Goal: Task Accomplishment & Management: Use online tool/utility

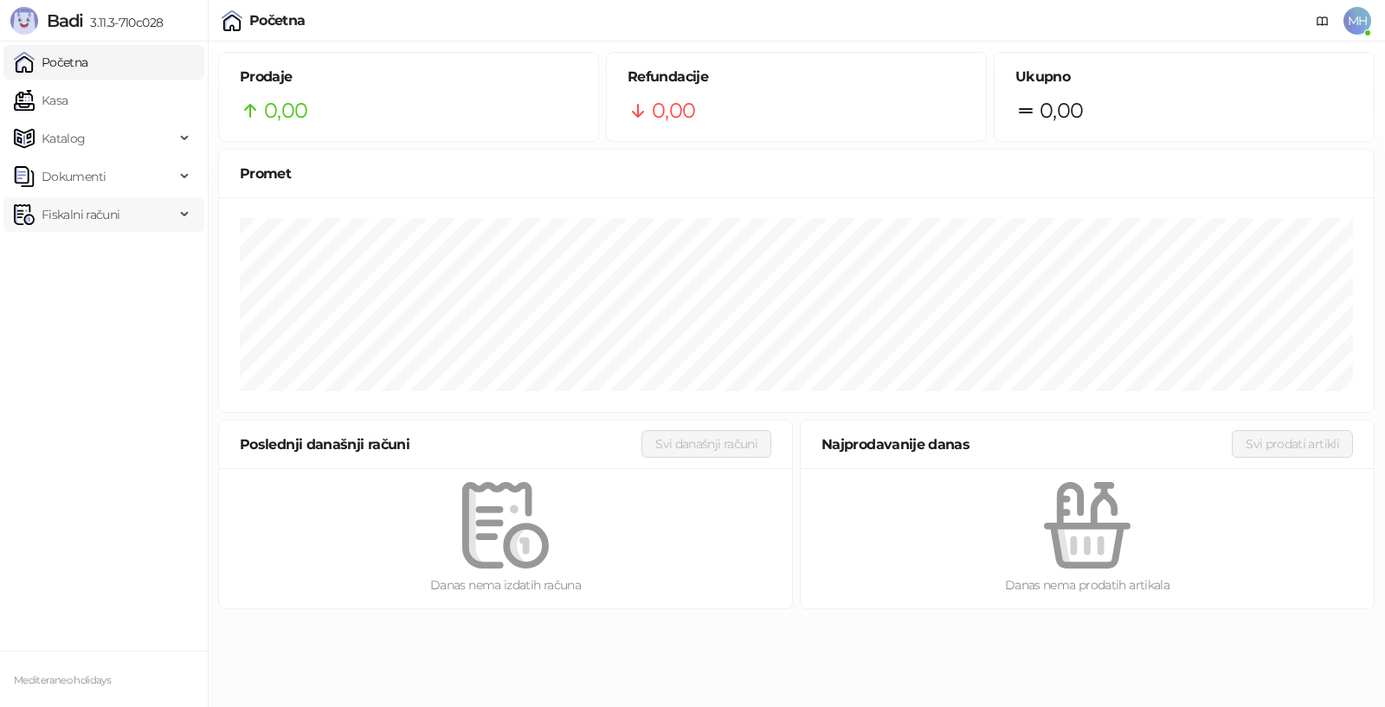
click at [113, 217] on span "Fiskalni računi" at bounding box center [81, 214] width 78 height 35
click at [96, 294] on link "Po danima" at bounding box center [65, 291] width 88 height 35
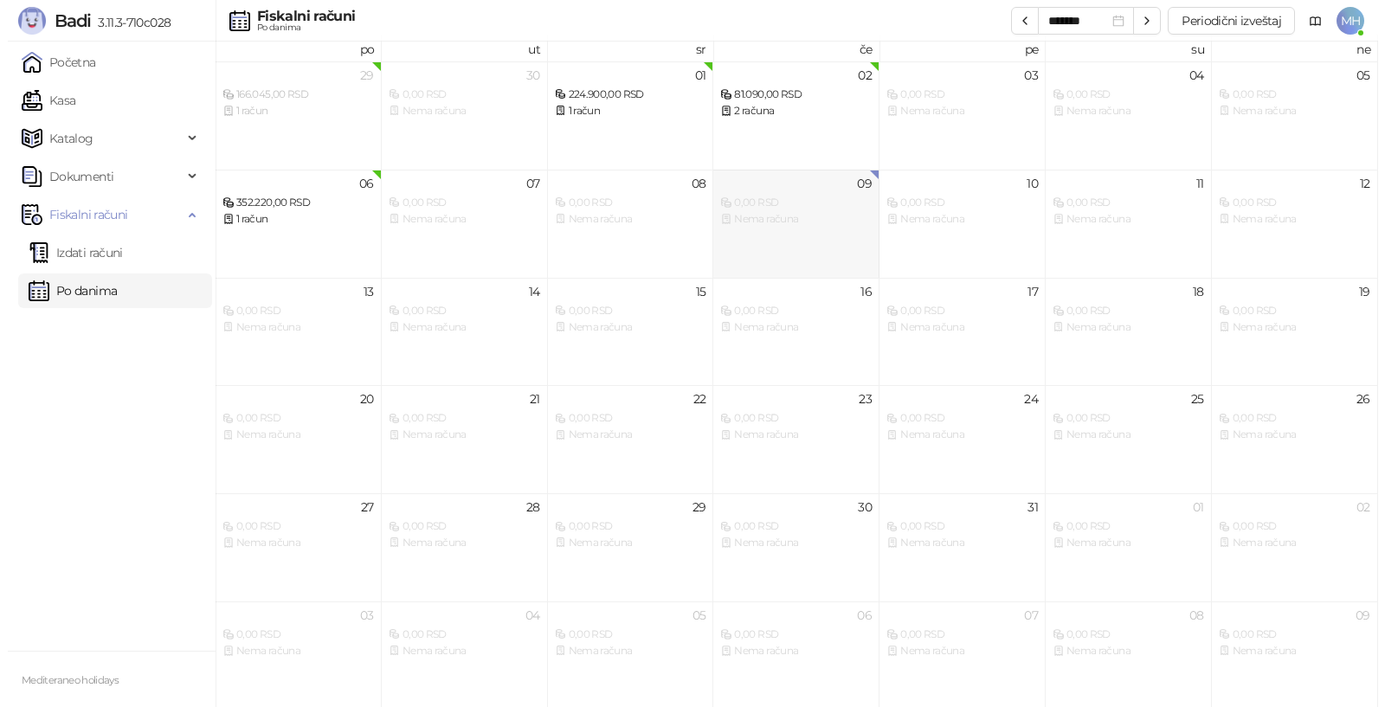
scroll to position [10, 0]
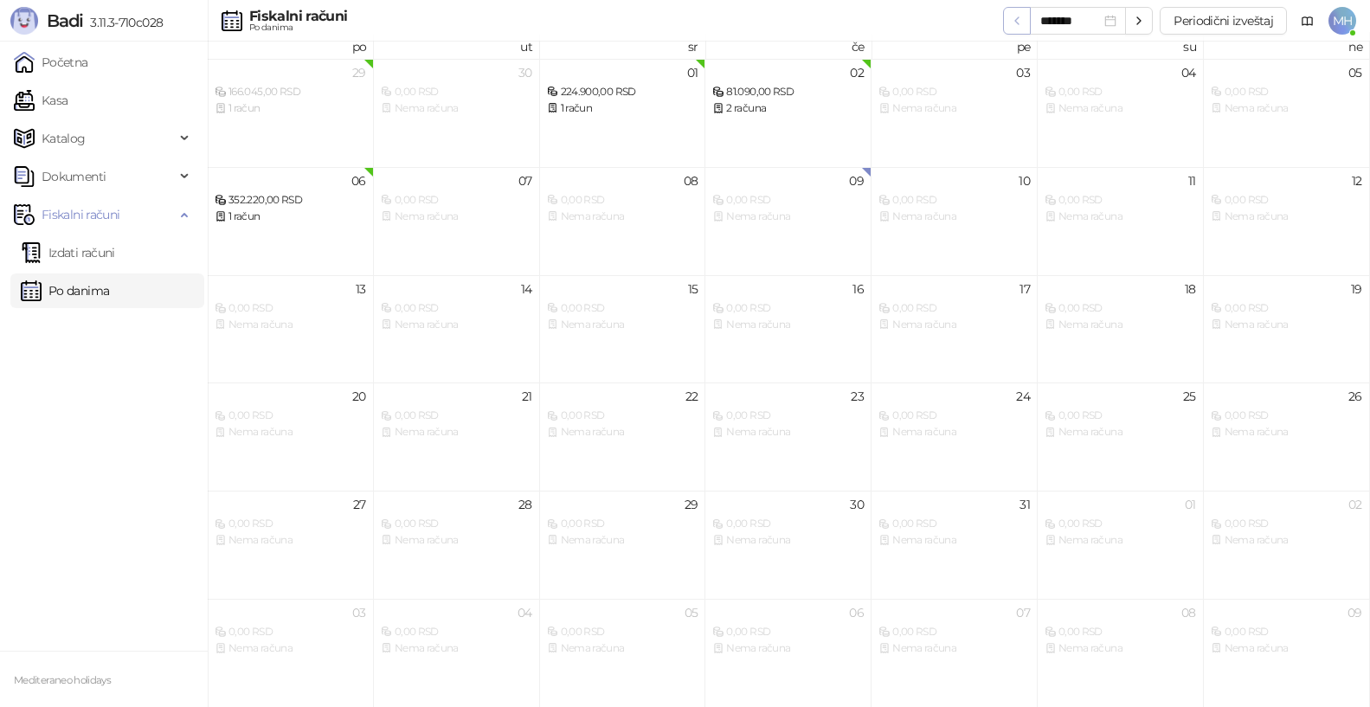
click at [1016, 23] on icon "button" at bounding box center [1017, 21] width 14 height 14
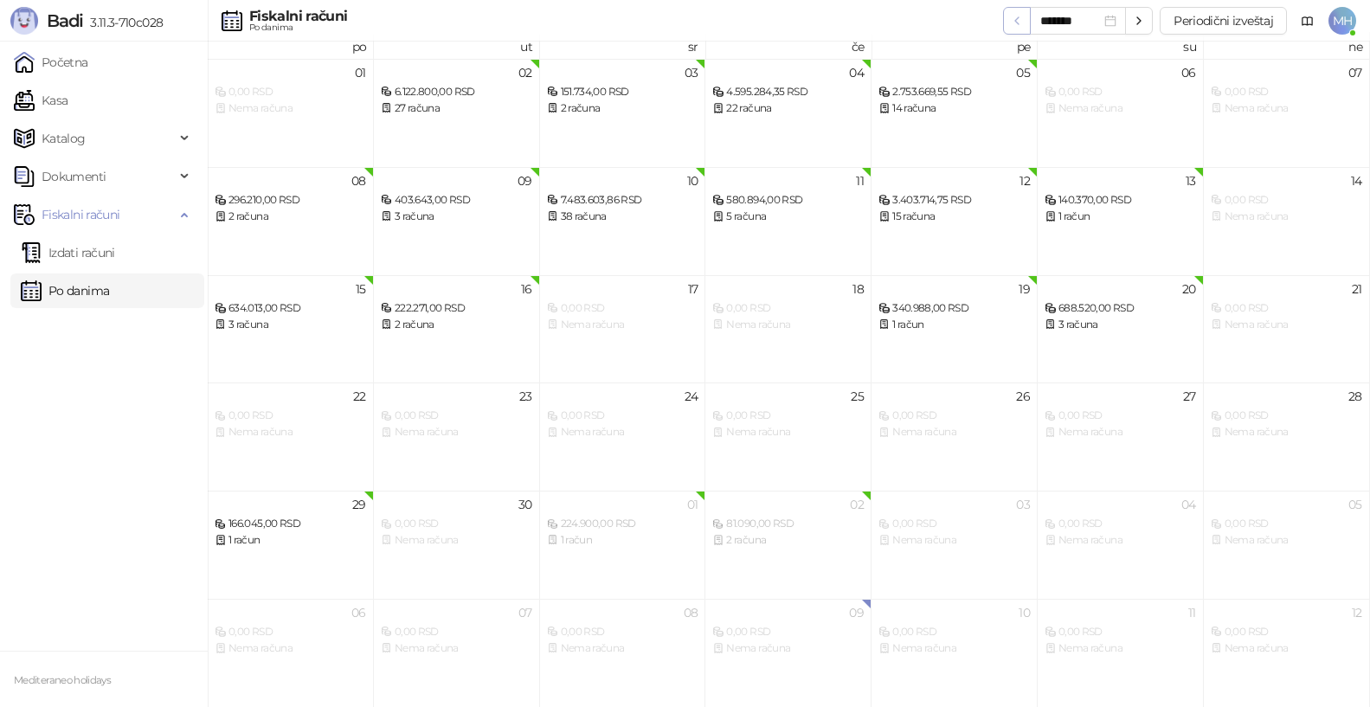
click at [1016, 23] on icon "button" at bounding box center [1017, 21] width 14 height 14
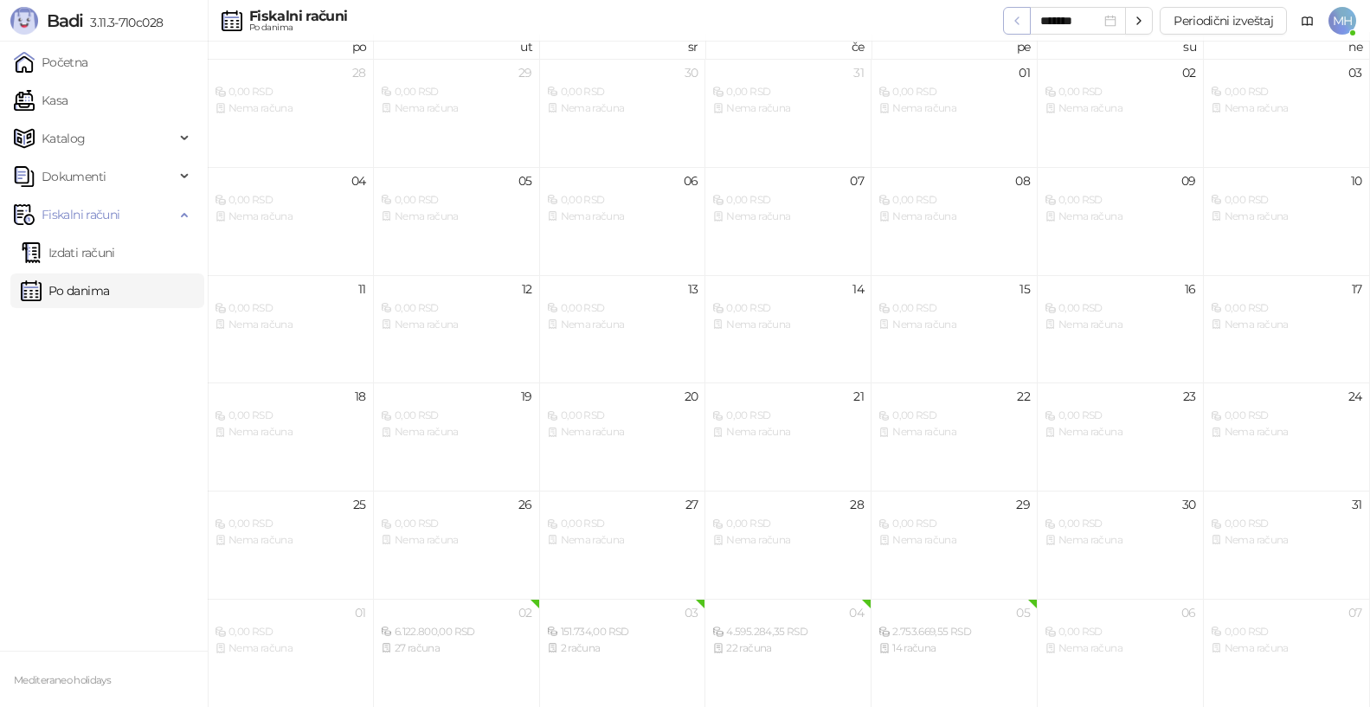
type input "*******"
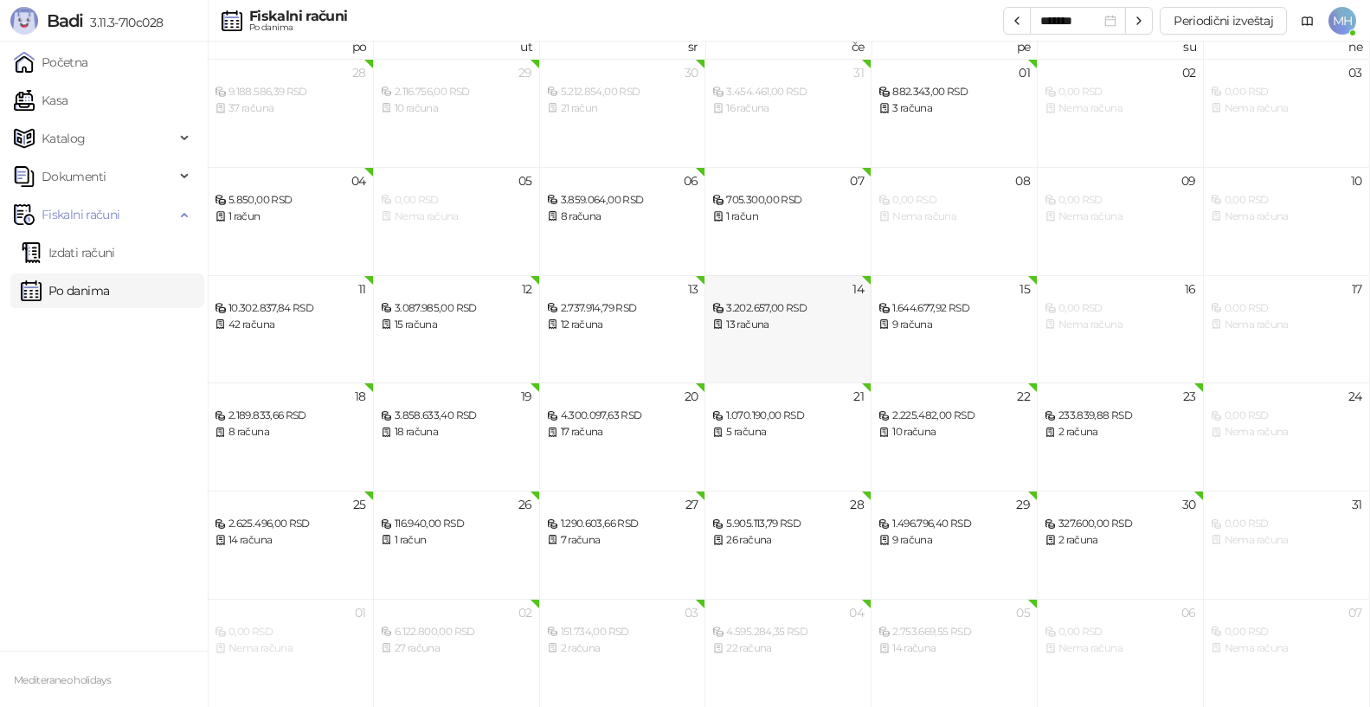
click at [753, 314] on div "3.202.657,00 RSD" at bounding box center [789, 308] width 152 height 16
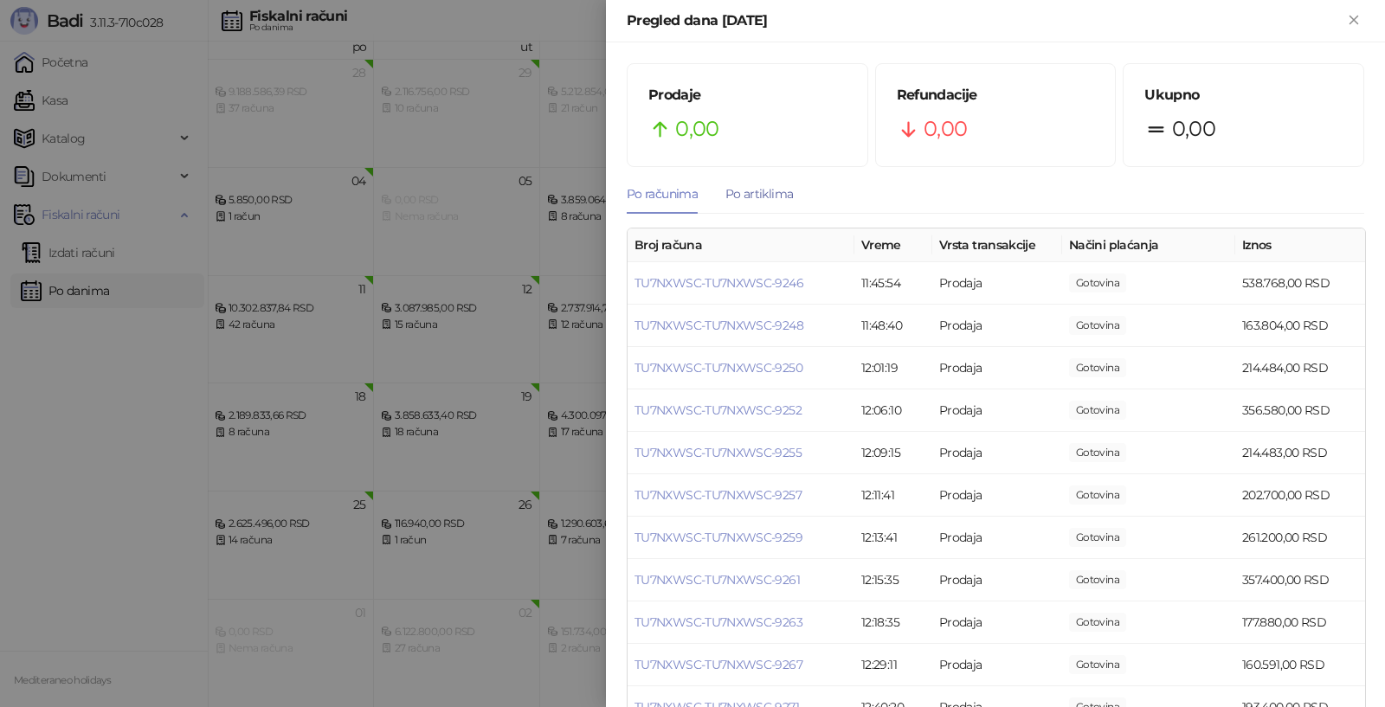
click at [765, 193] on div "Po artiklima" at bounding box center [759, 193] width 68 height 19
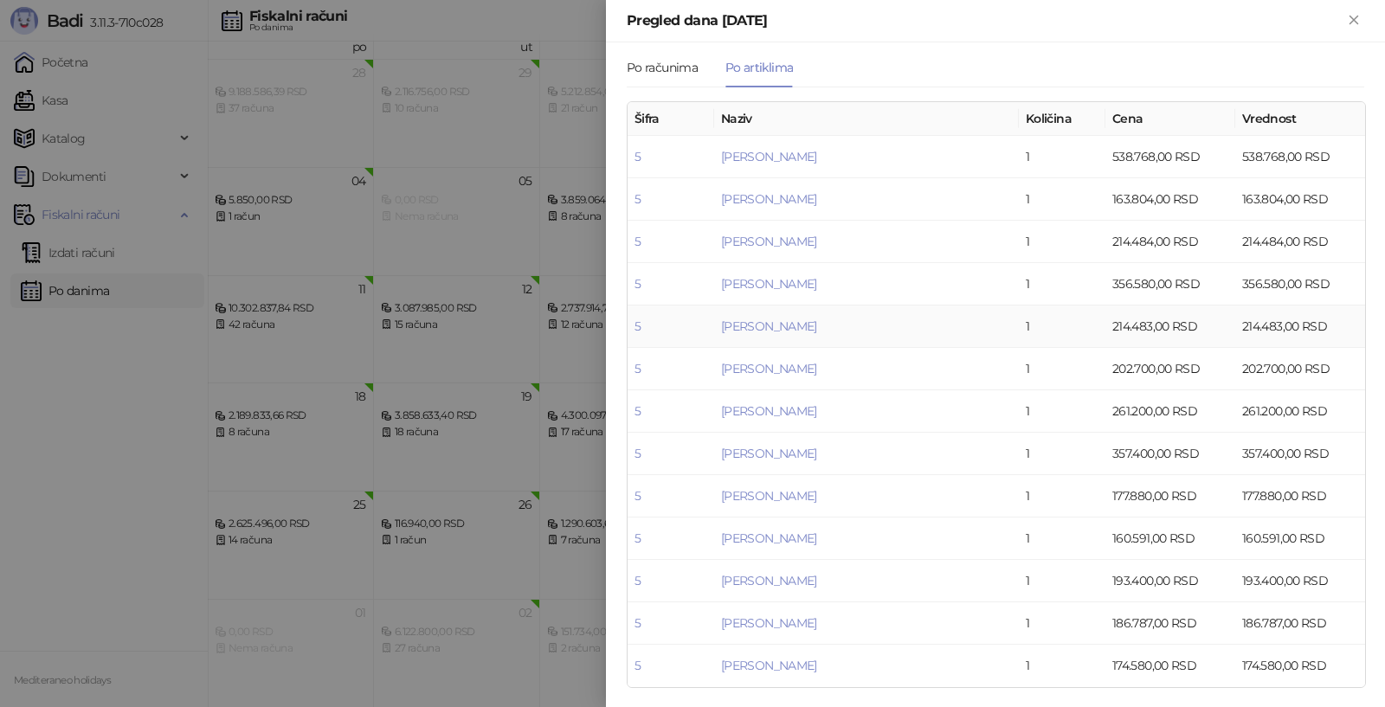
scroll to position [128, 0]
click at [1353, 23] on icon "Zatvori" at bounding box center [1354, 20] width 16 height 16
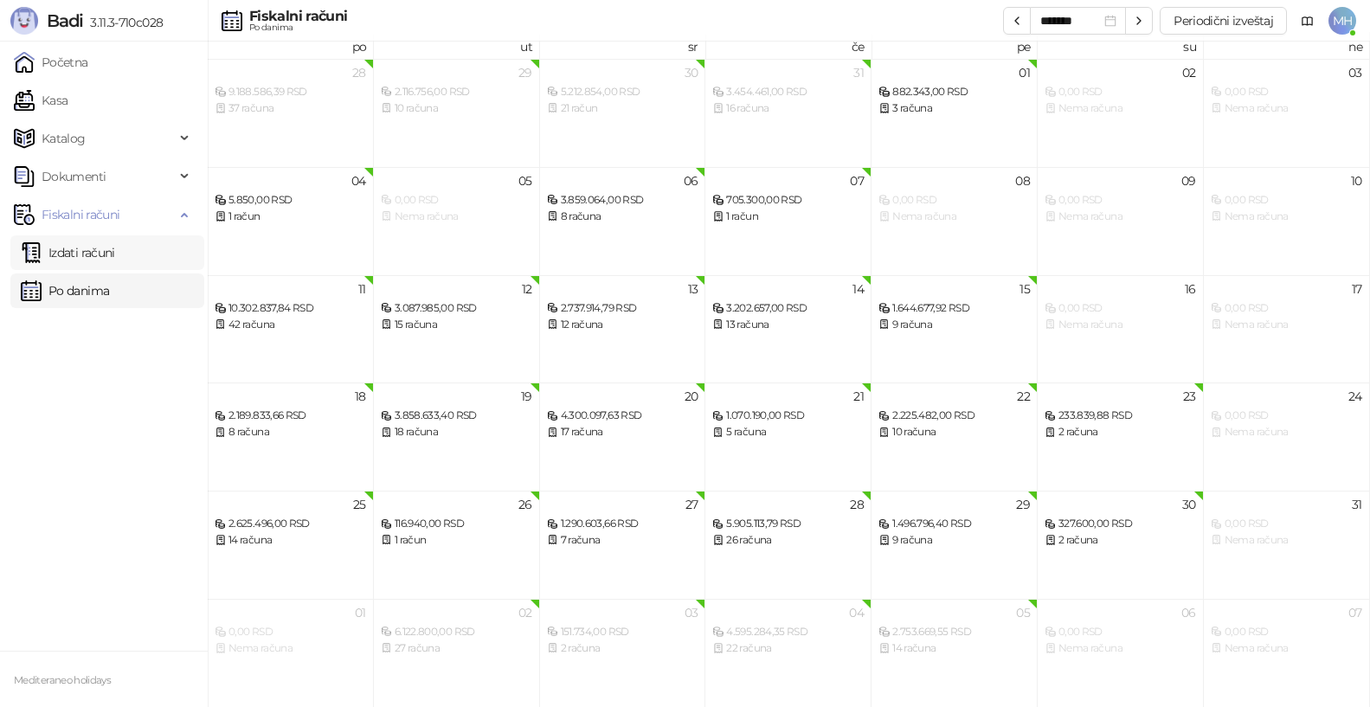
click at [93, 257] on link "Izdati računi" at bounding box center [68, 252] width 94 height 35
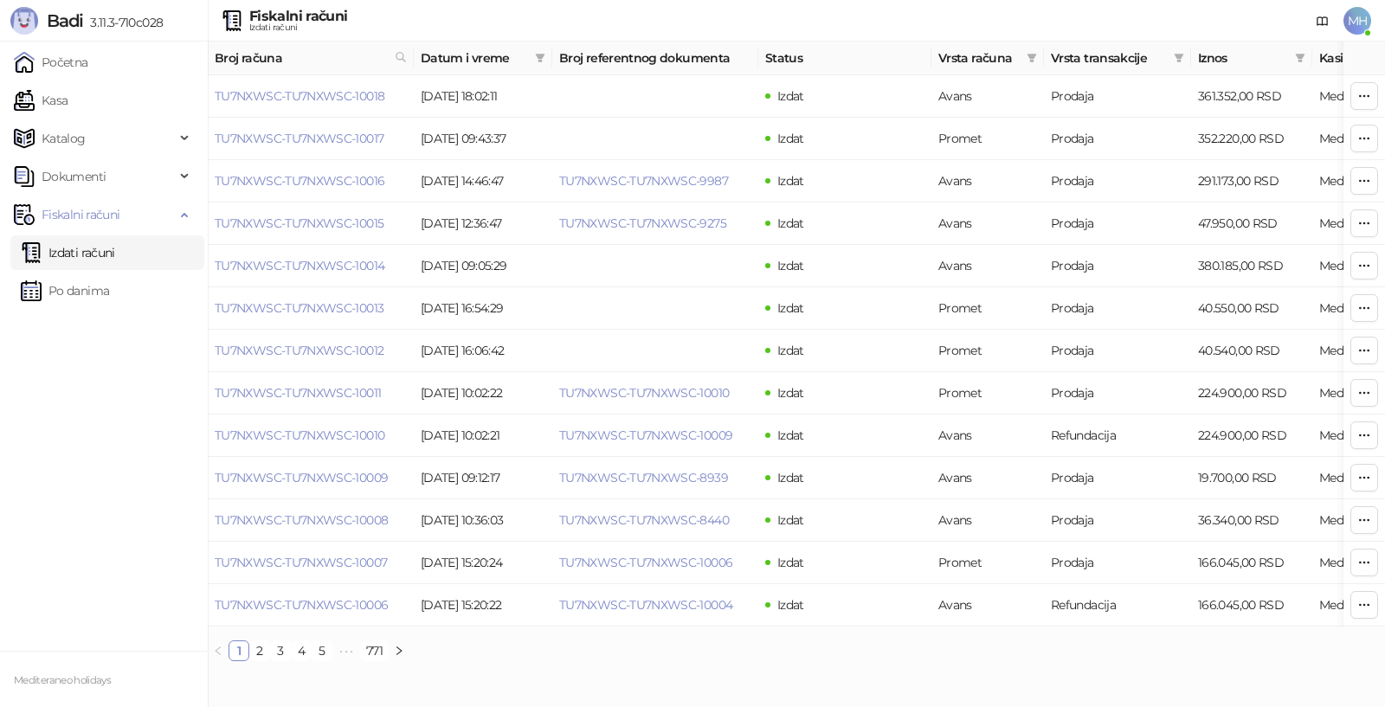
click at [87, 254] on link "Izdati računi" at bounding box center [68, 252] width 94 height 35
click at [72, 289] on link "Po danima" at bounding box center [65, 291] width 88 height 35
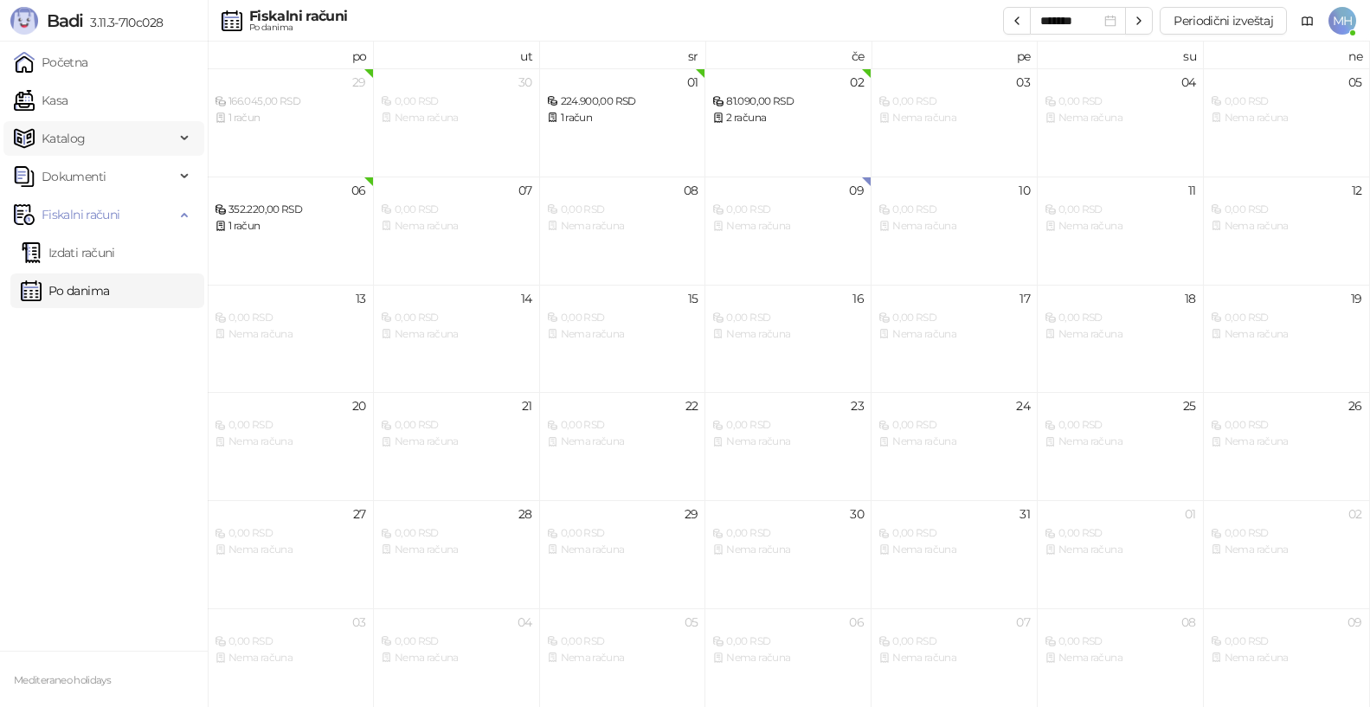
click at [185, 139] on icon at bounding box center [186, 139] width 9 height 0
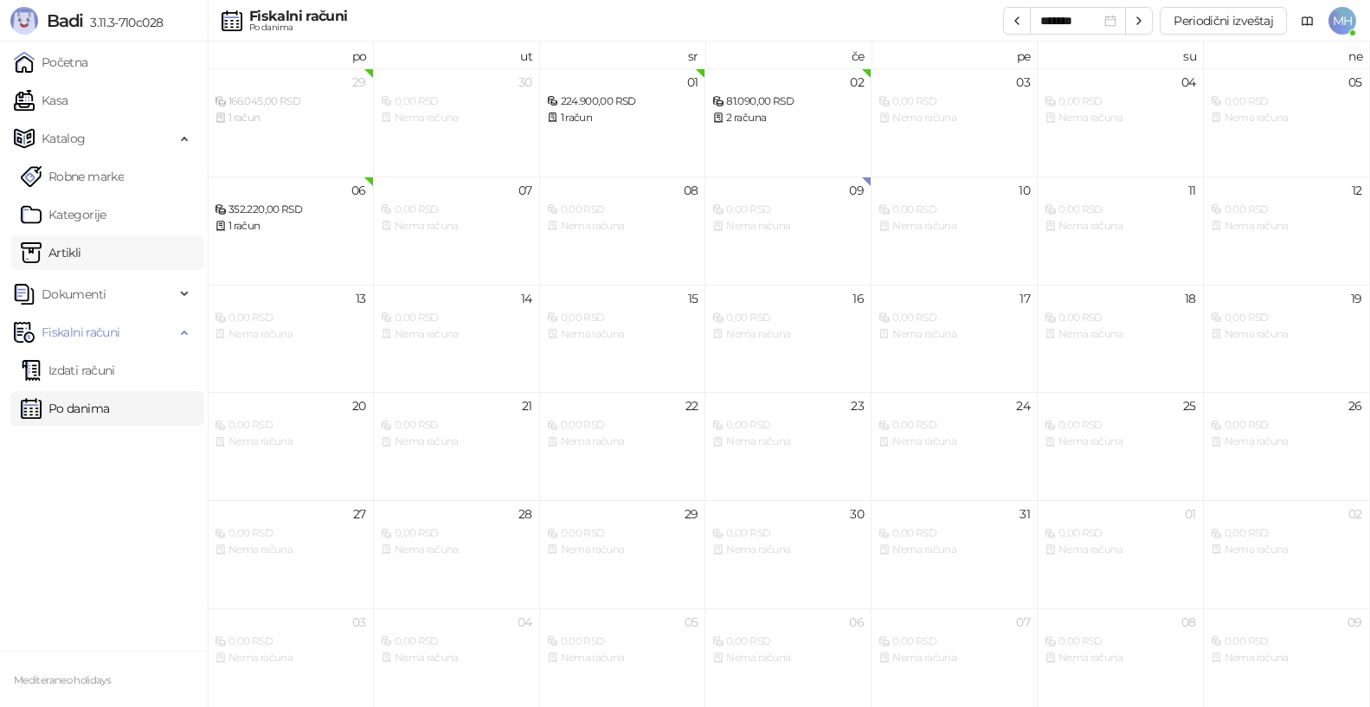
click at [67, 255] on link "Artikli" at bounding box center [51, 252] width 61 height 35
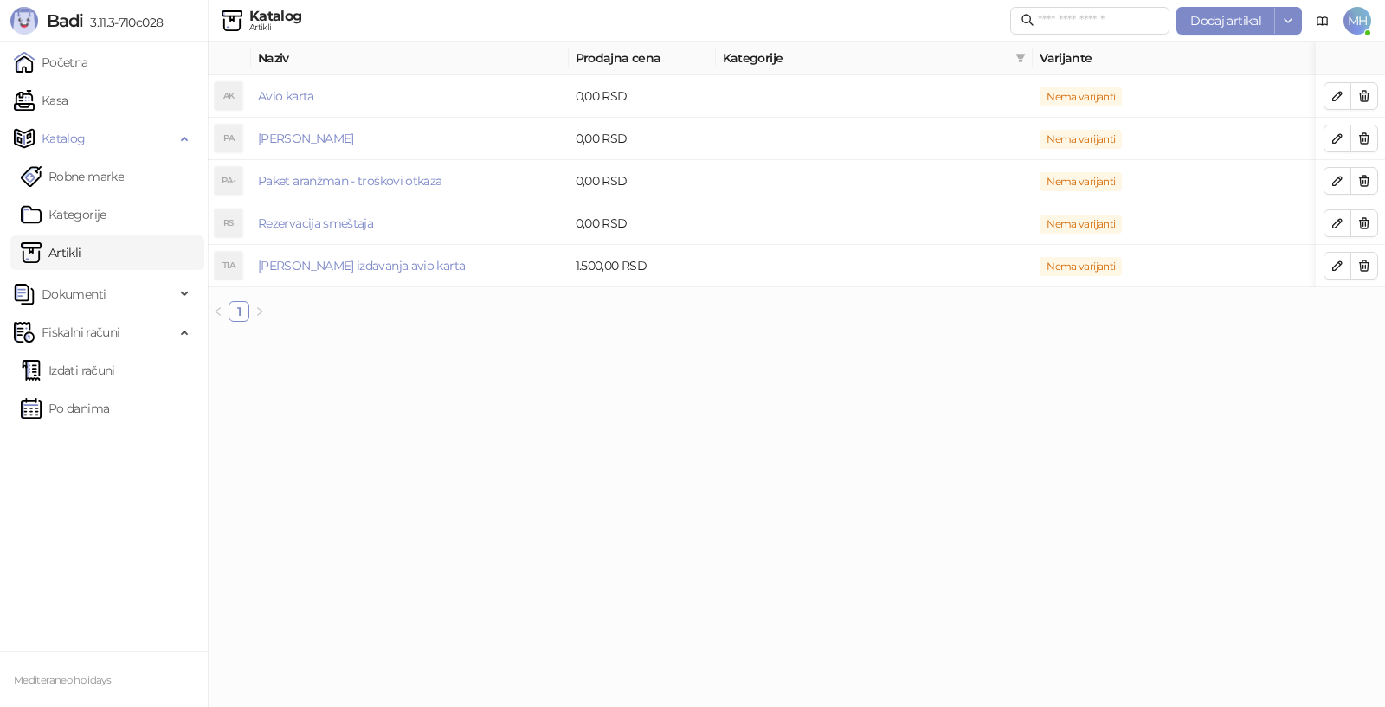
click at [1360, 24] on span "MH" at bounding box center [1358, 21] width 28 height 28
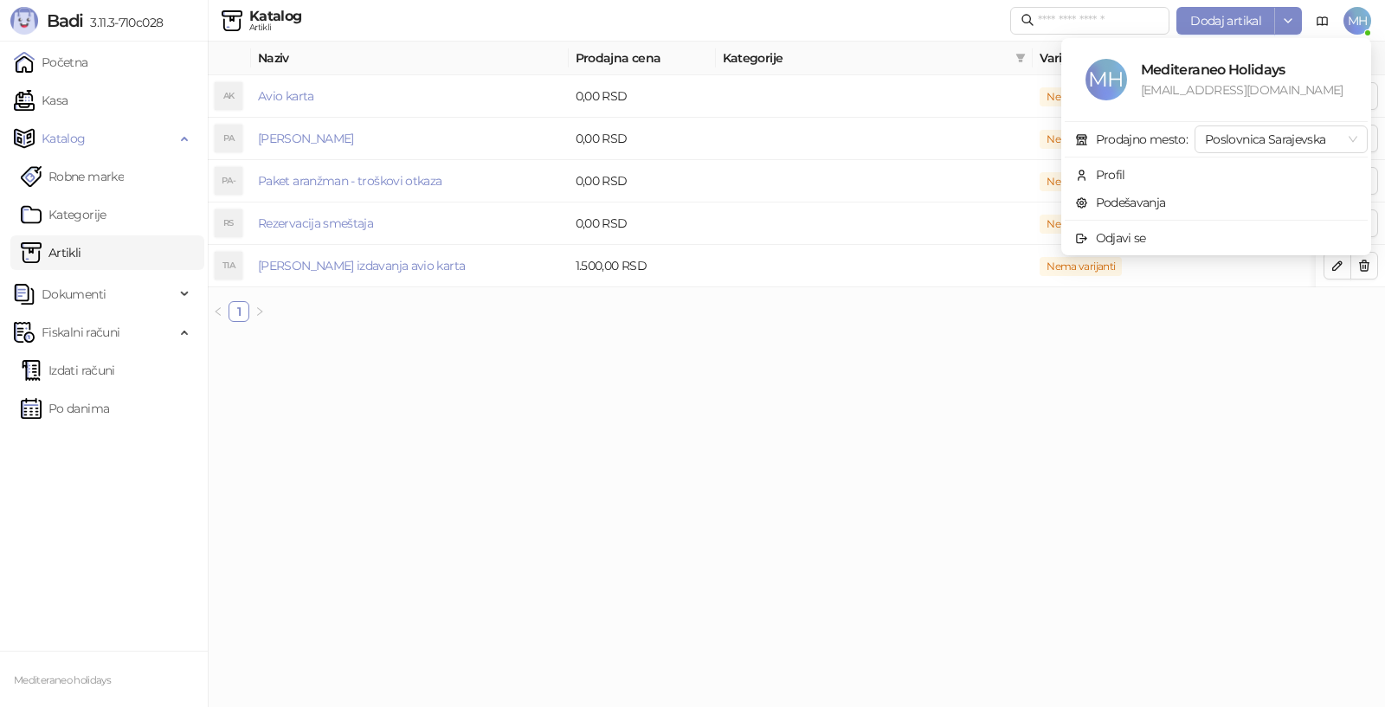
click at [1151, 336] on html "Badi 3.11.3-710c028 Početna Kasa Katalog Robne marke Kategorije Artikli Dokumen…" at bounding box center [692, 168] width 1385 height 336
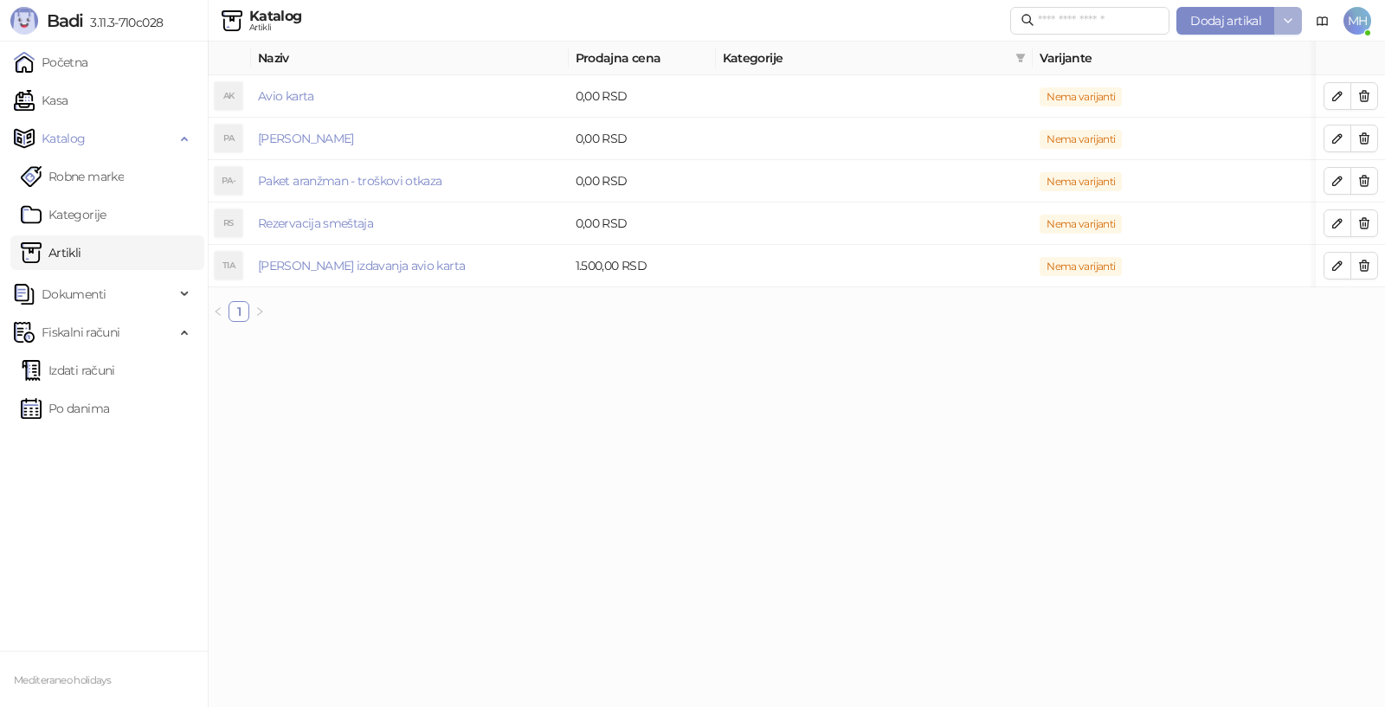
click at [1290, 23] on icon "button" at bounding box center [1288, 21] width 14 height 14
drag, startPoint x: 1240, startPoint y: 411, endPoint x: 1248, endPoint y: 402, distance: 12.3
click at [1242, 336] on html "Badi 3.11.3-710c028 Početna Kasa Katalog Robne marke Kategorije Artikli Dokumen…" at bounding box center [692, 168] width 1385 height 336
click at [1357, 23] on span "MH" at bounding box center [1358, 21] width 28 height 28
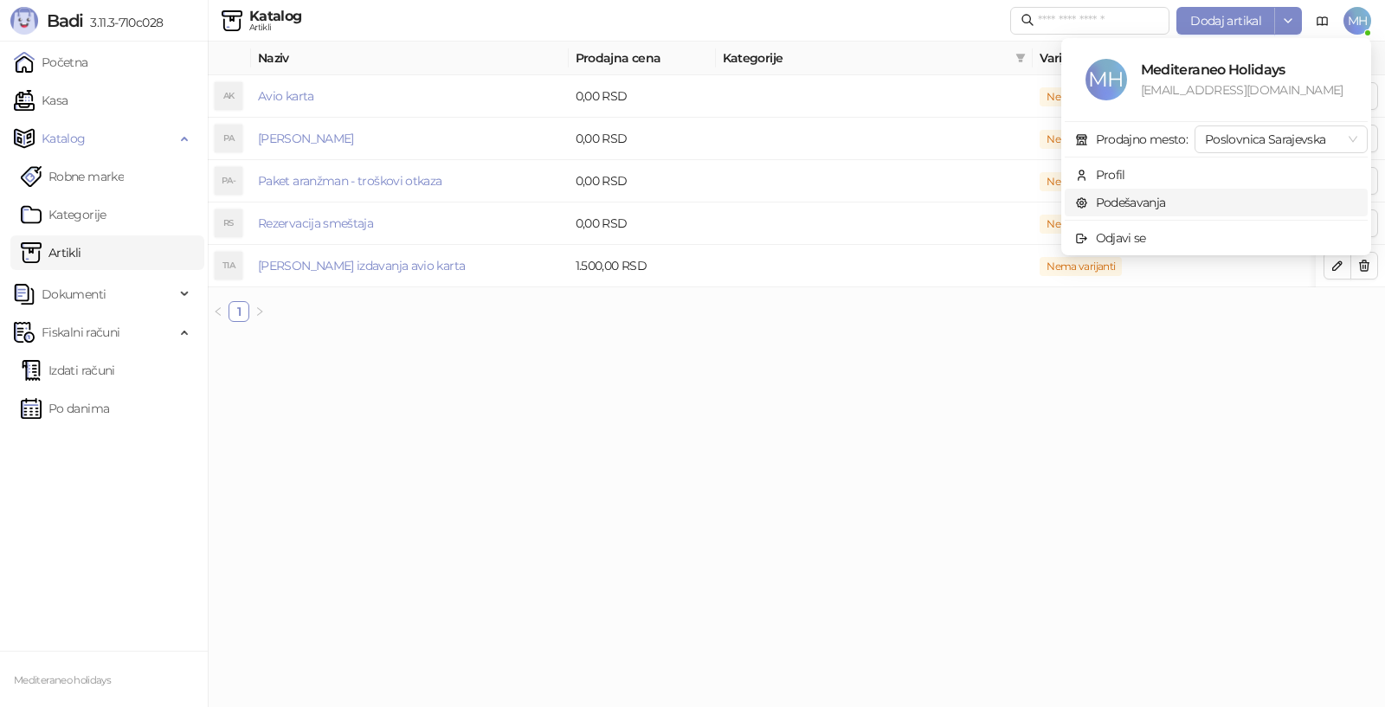
click at [1116, 203] on link "Podešavanja" at bounding box center [1120, 203] width 91 height 16
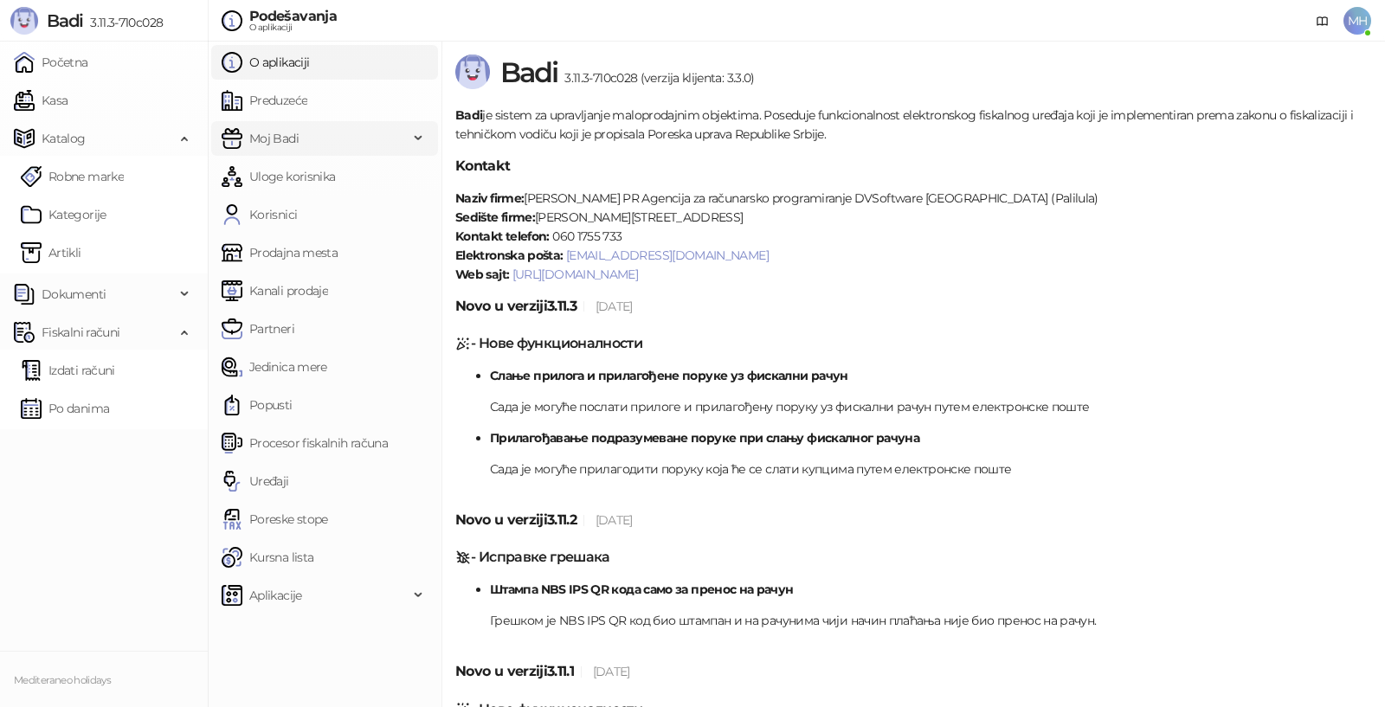
click at [424, 136] on div "Moj Badi" at bounding box center [324, 138] width 227 height 35
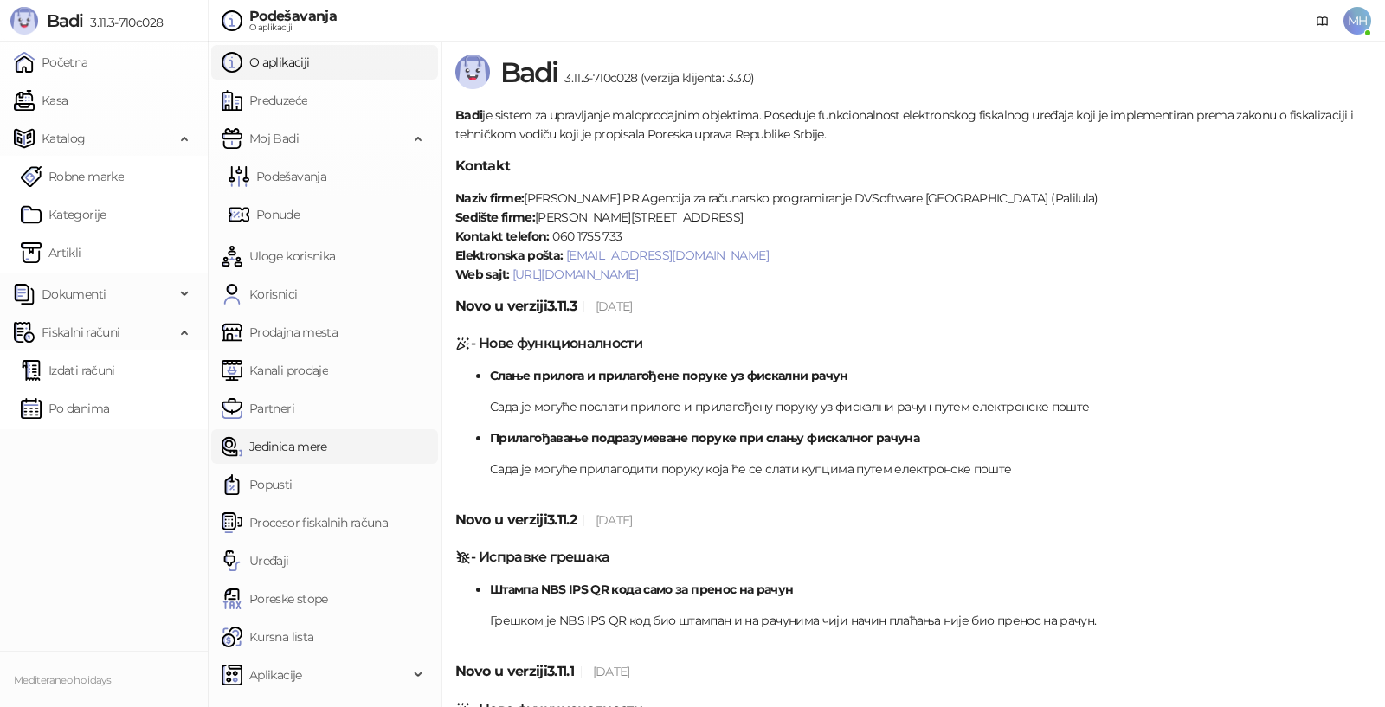
click at [327, 444] on link "Jedinica mere" at bounding box center [275, 446] width 106 height 35
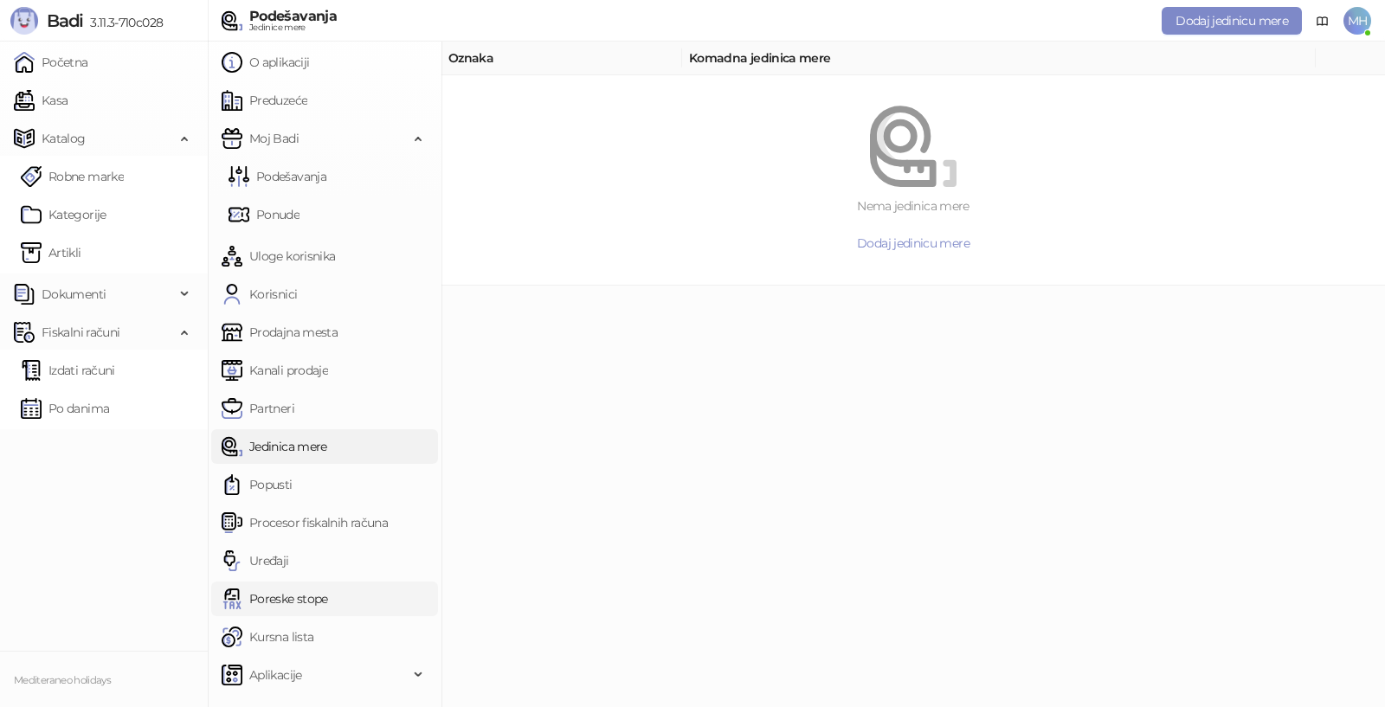
click at [328, 599] on link "Poreske stope" at bounding box center [275, 599] width 106 height 35
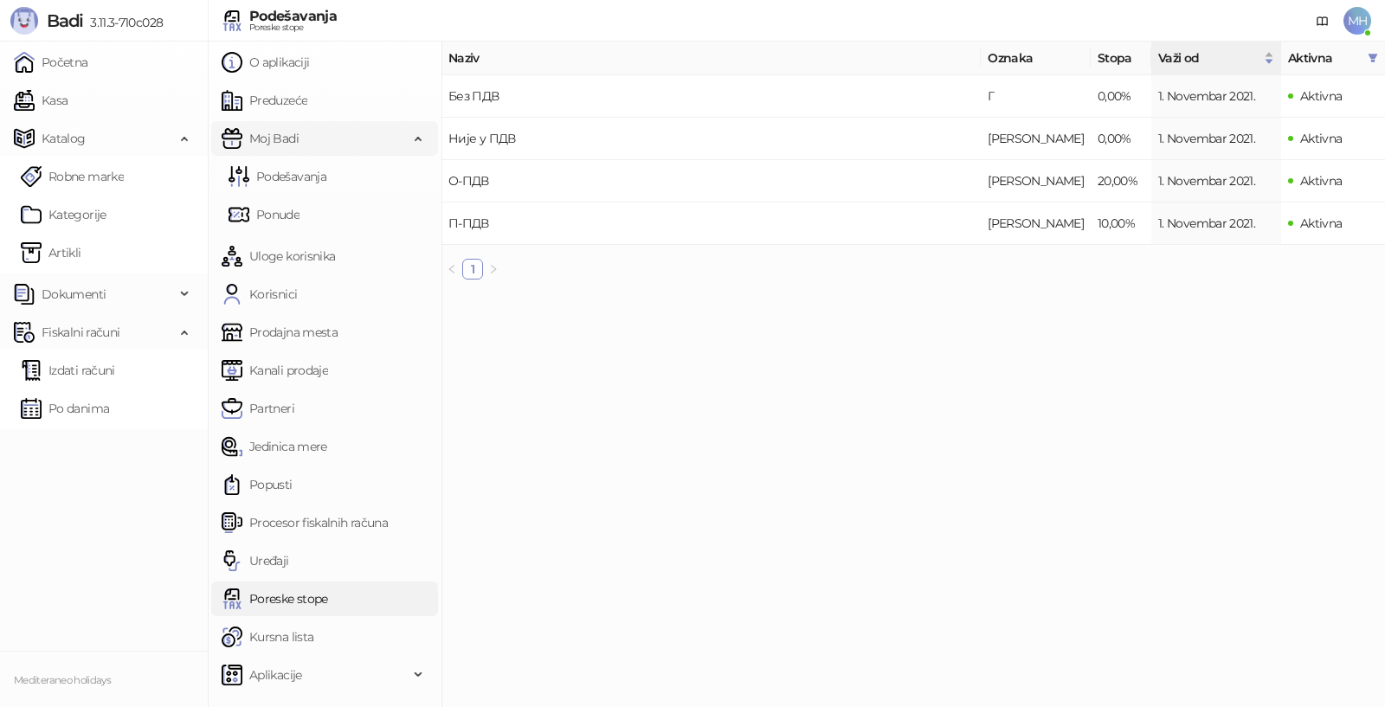
click at [421, 137] on icon at bounding box center [420, 137] width 9 height 0
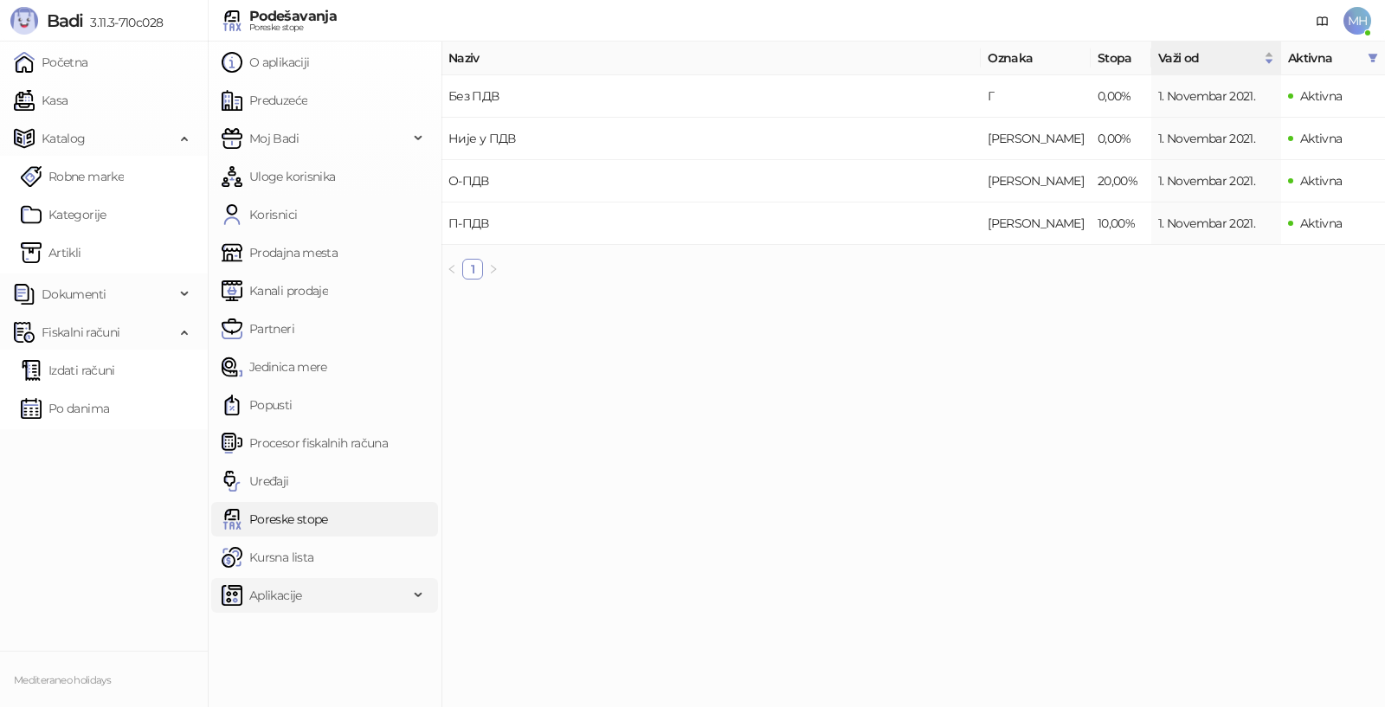
click at [422, 595] on div "Aplikacije" at bounding box center [324, 595] width 227 height 35
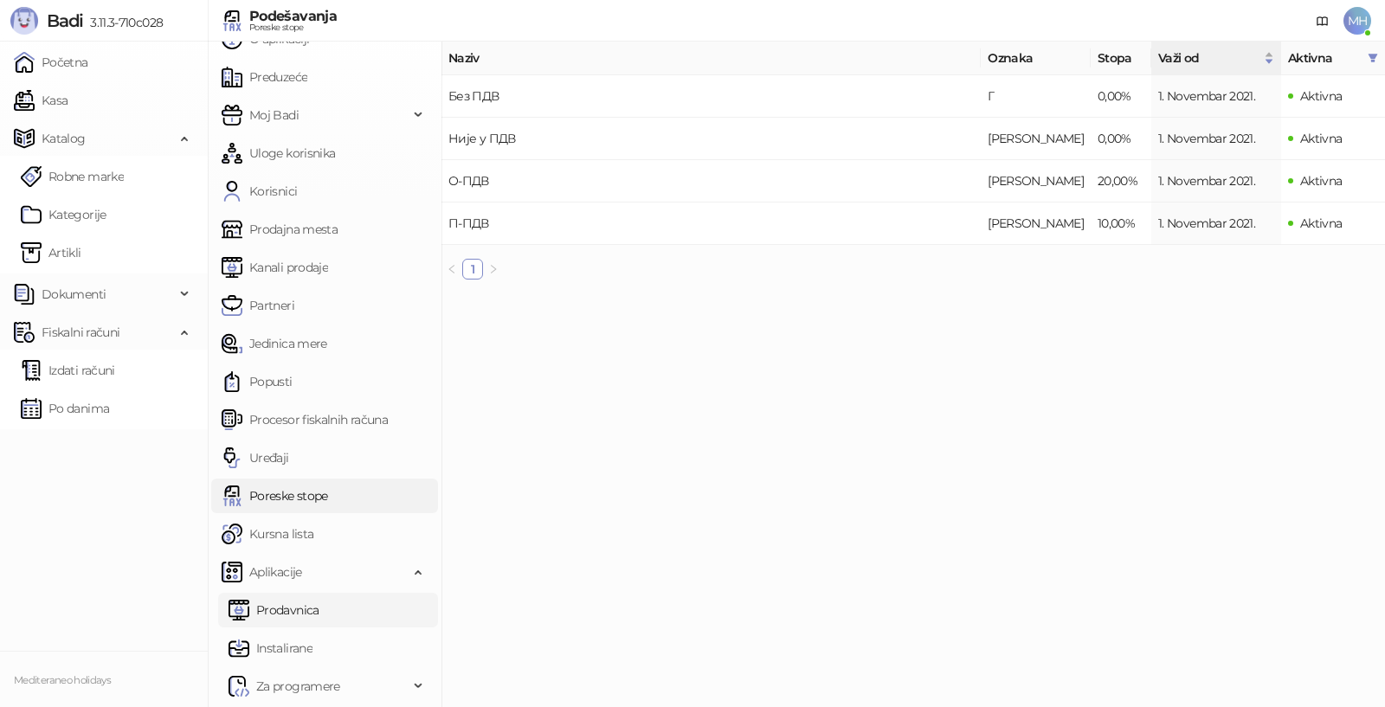
click at [283, 625] on link "Prodavnica" at bounding box center [274, 610] width 91 height 35
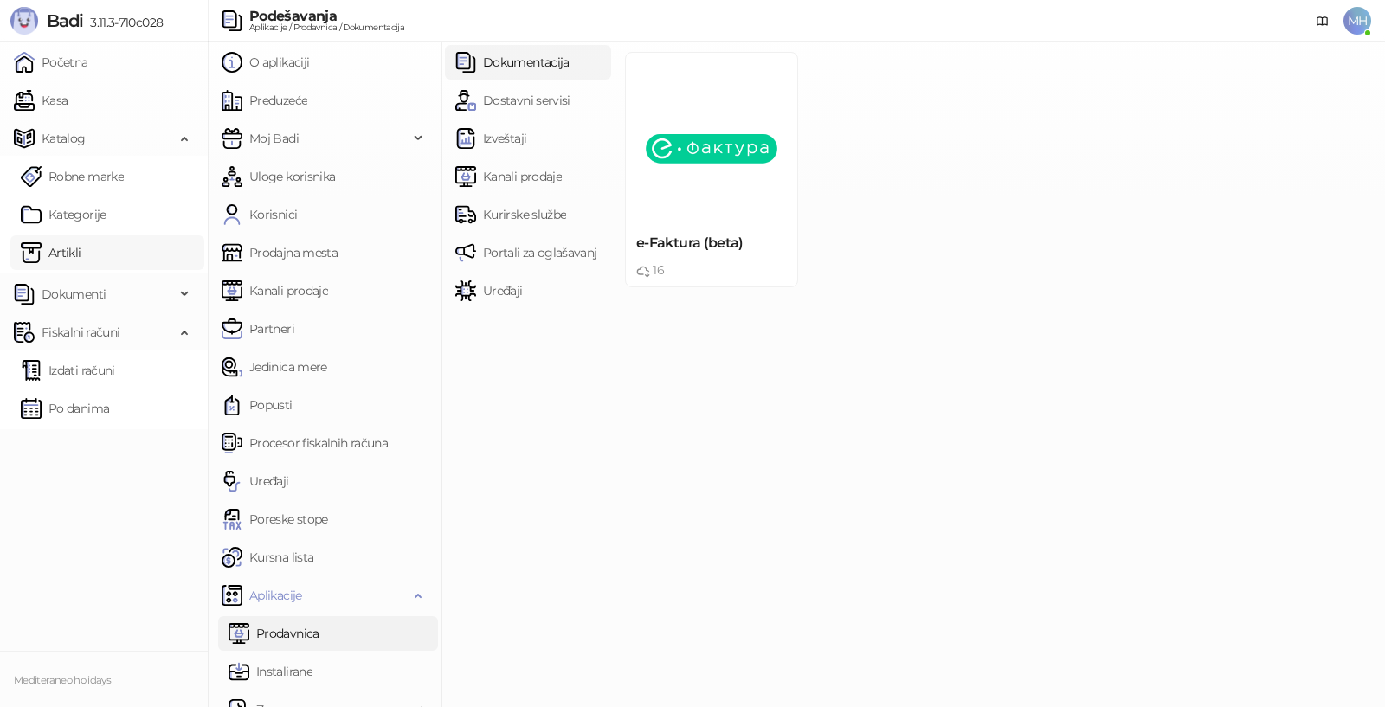
click at [61, 250] on link "Artikli" at bounding box center [51, 252] width 61 height 35
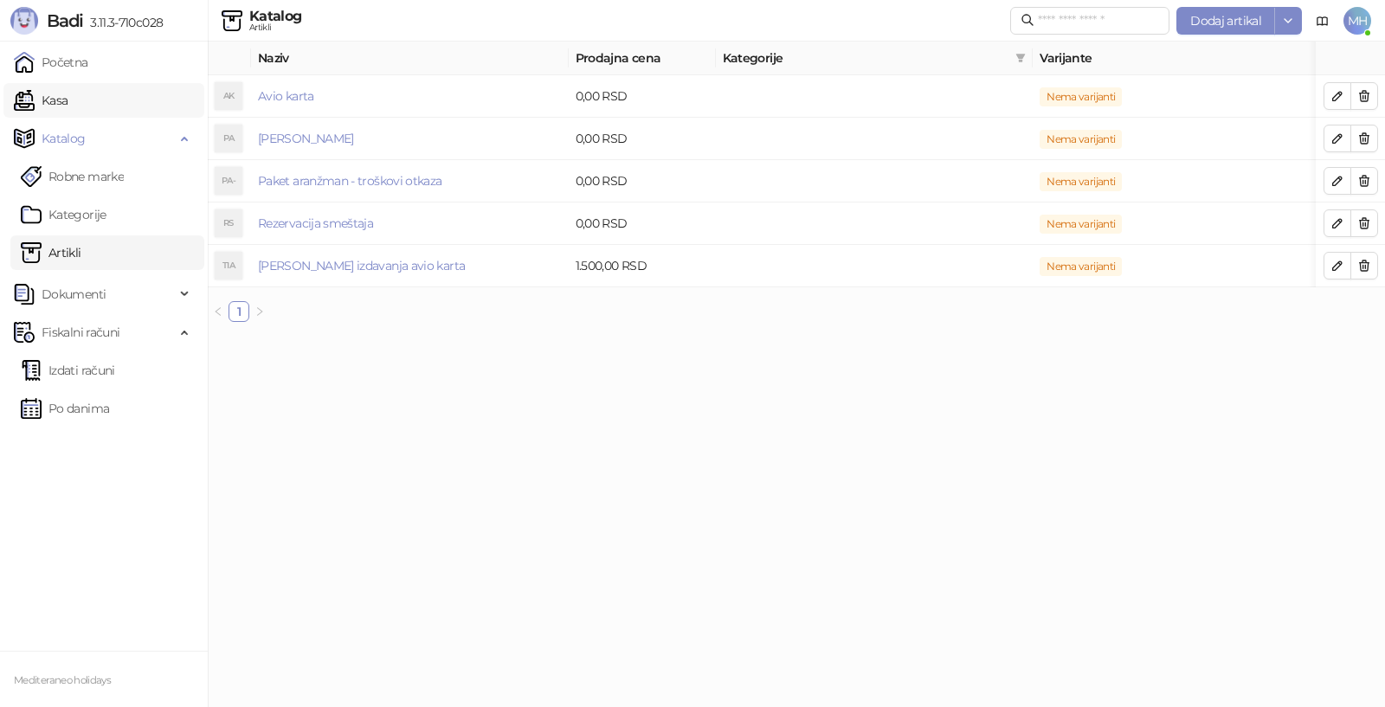
click at [63, 106] on link "Kasa" at bounding box center [41, 100] width 54 height 35
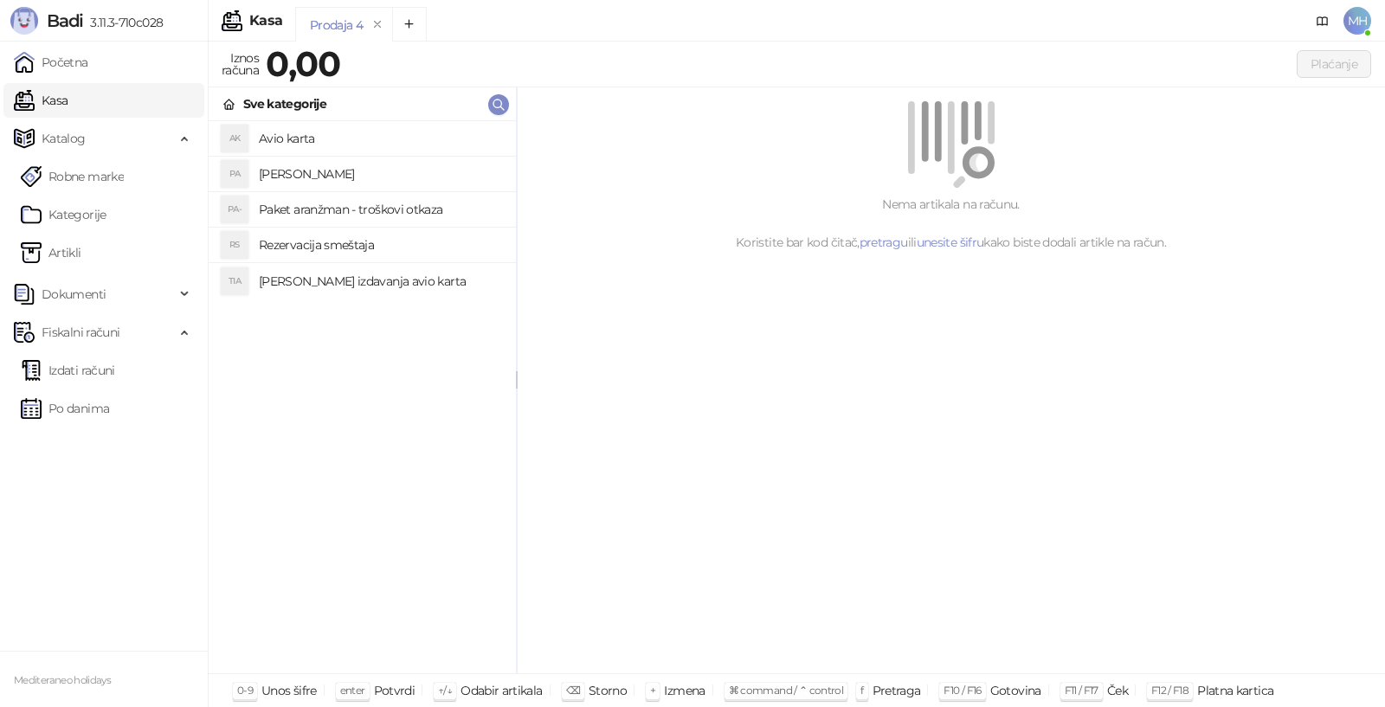
drag, startPoint x: 468, startPoint y: 383, endPoint x: 518, endPoint y: 366, distance: 52.0
click at [78, 405] on link "Po danima" at bounding box center [65, 408] width 88 height 35
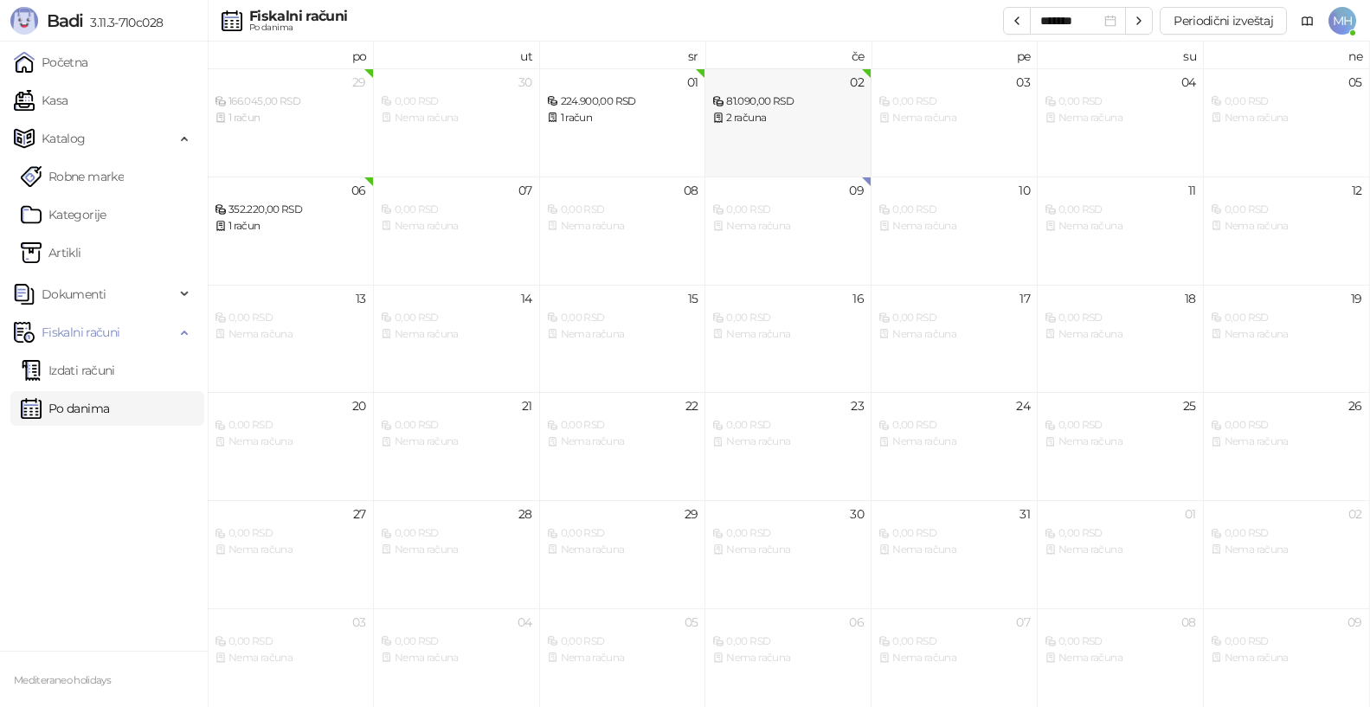
click at [758, 110] on div "2 računa" at bounding box center [789, 118] width 152 height 16
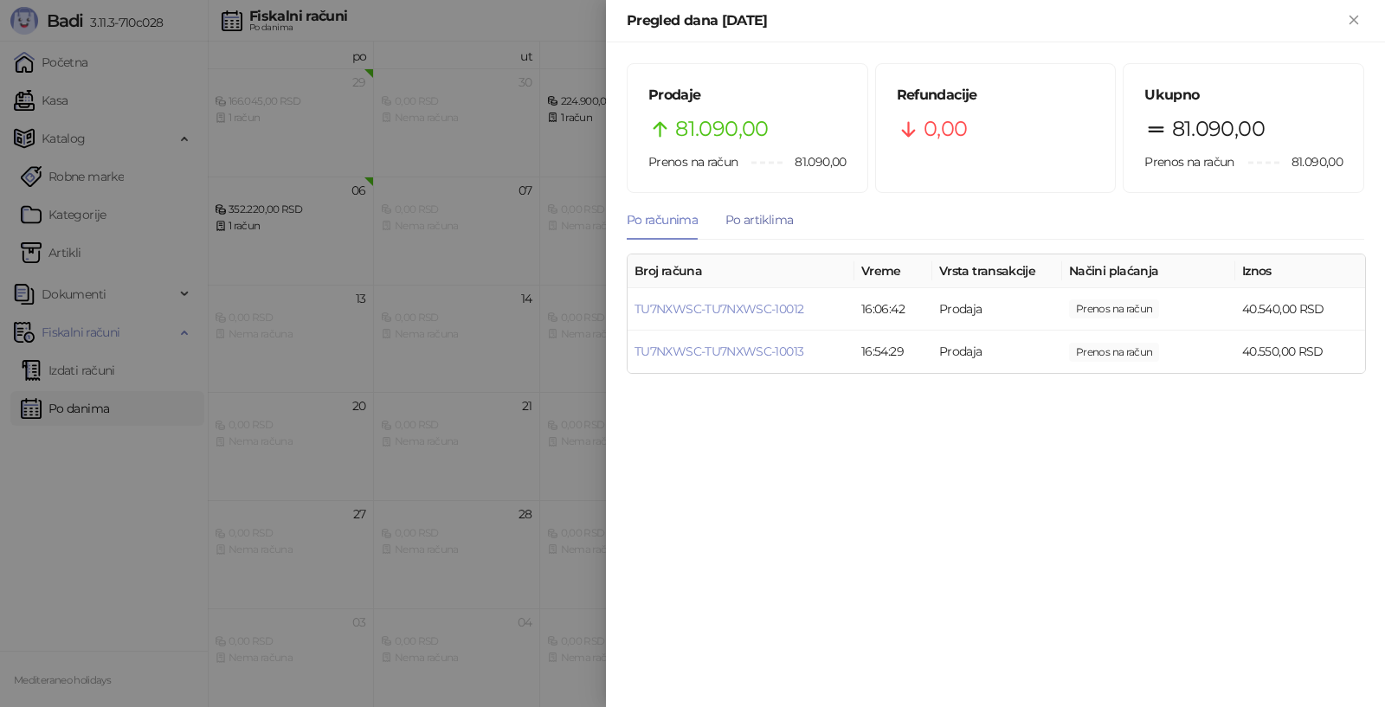
click at [766, 222] on div "Po artiklima" at bounding box center [759, 219] width 68 height 19
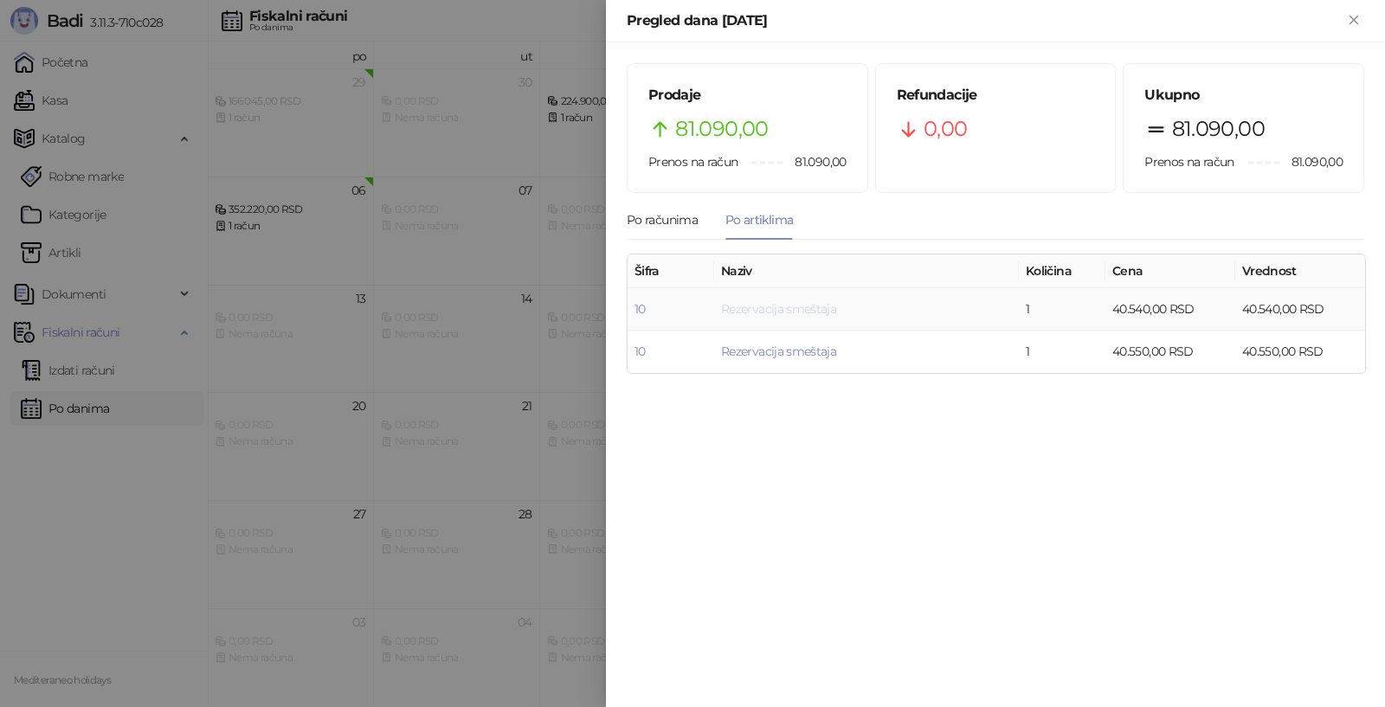
click at [755, 308] on link "Rezervacija smeštaja" at bounding box center [778, 309] width 115 height 16
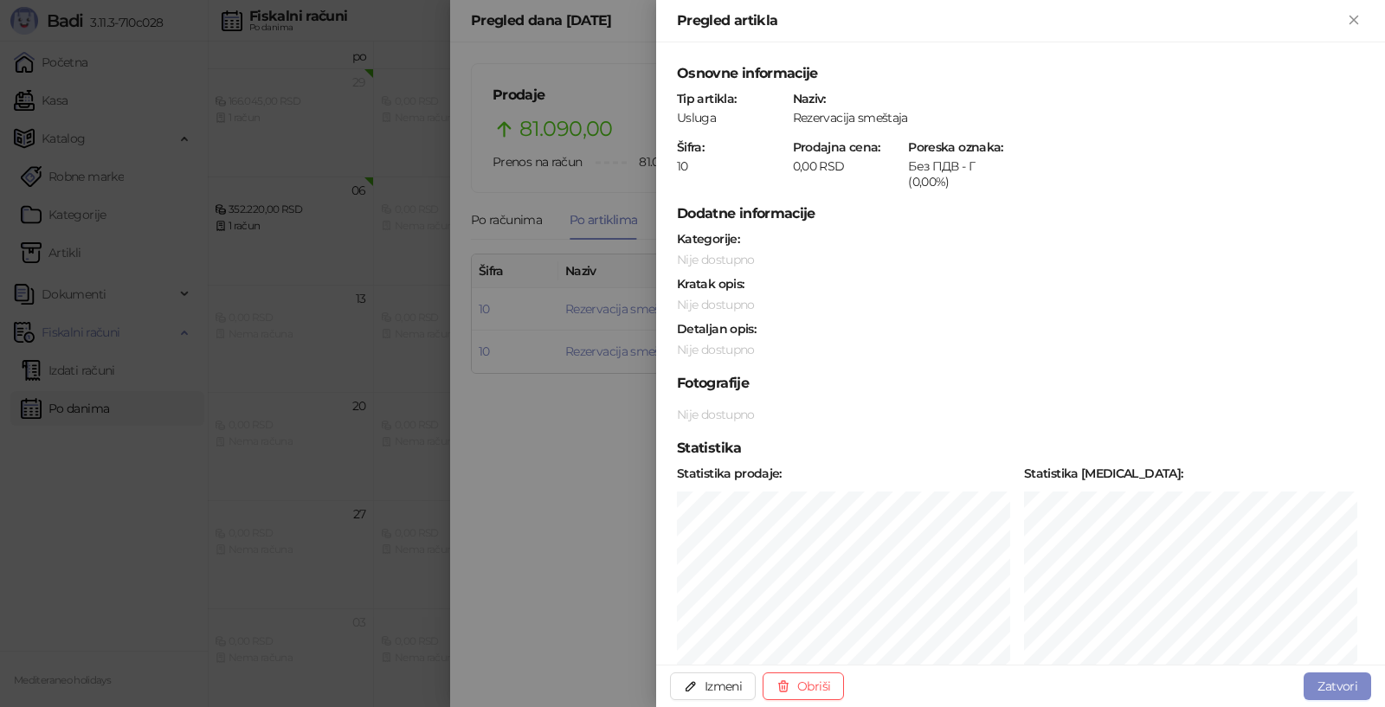
click at [1364, 24] on div "Pregled artikla" at bounding box center [1020, 21] width 729 height 42
click at [1359, 24] on icon "Zatvori" at bounding box center [1354, 20] width 16 height 16
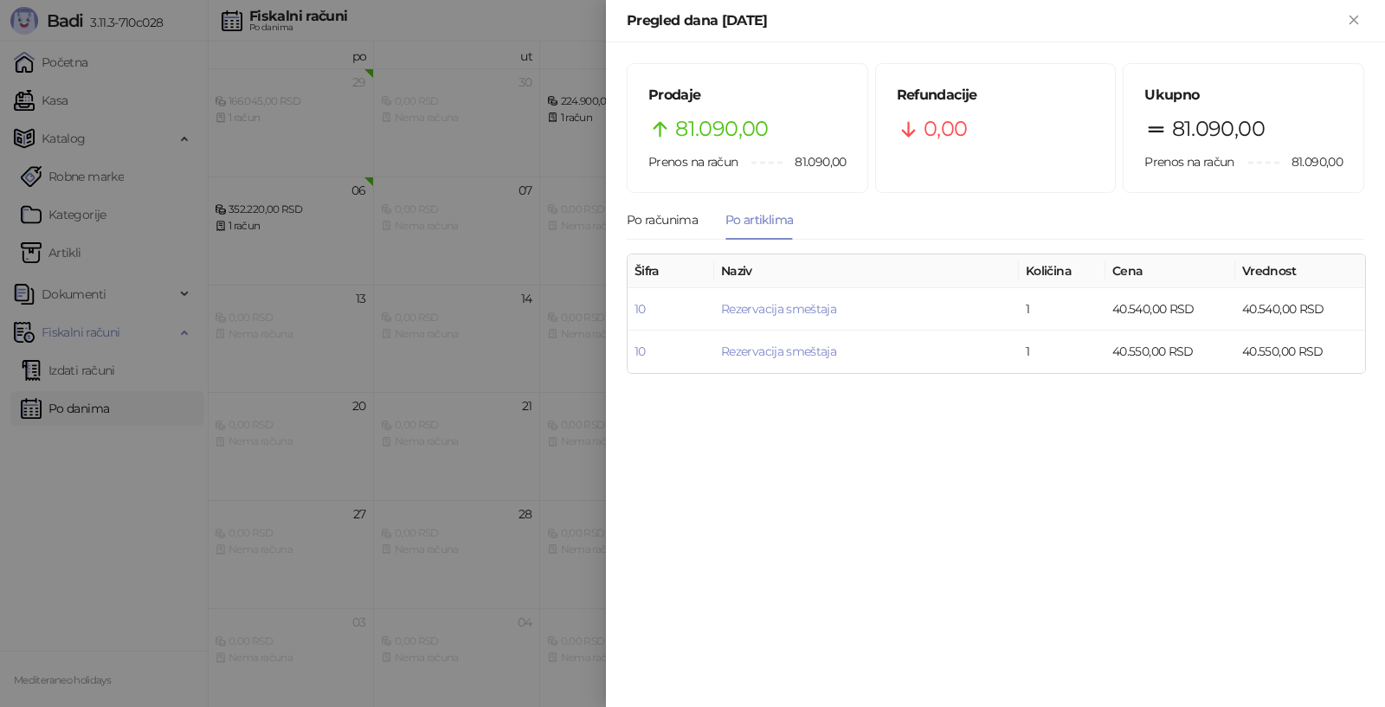
click at [912, 451] on div "Prodaje 81.090,00 Prenos na račun 81.090,00 Refundacije 0,00 Ukupno 81.090,00 P…" at bounding box center [995, 374] width 779 height 665
click at [1357, 23] on icon "Zatvori" at bounding box center [1354, 20] width 8 height 8
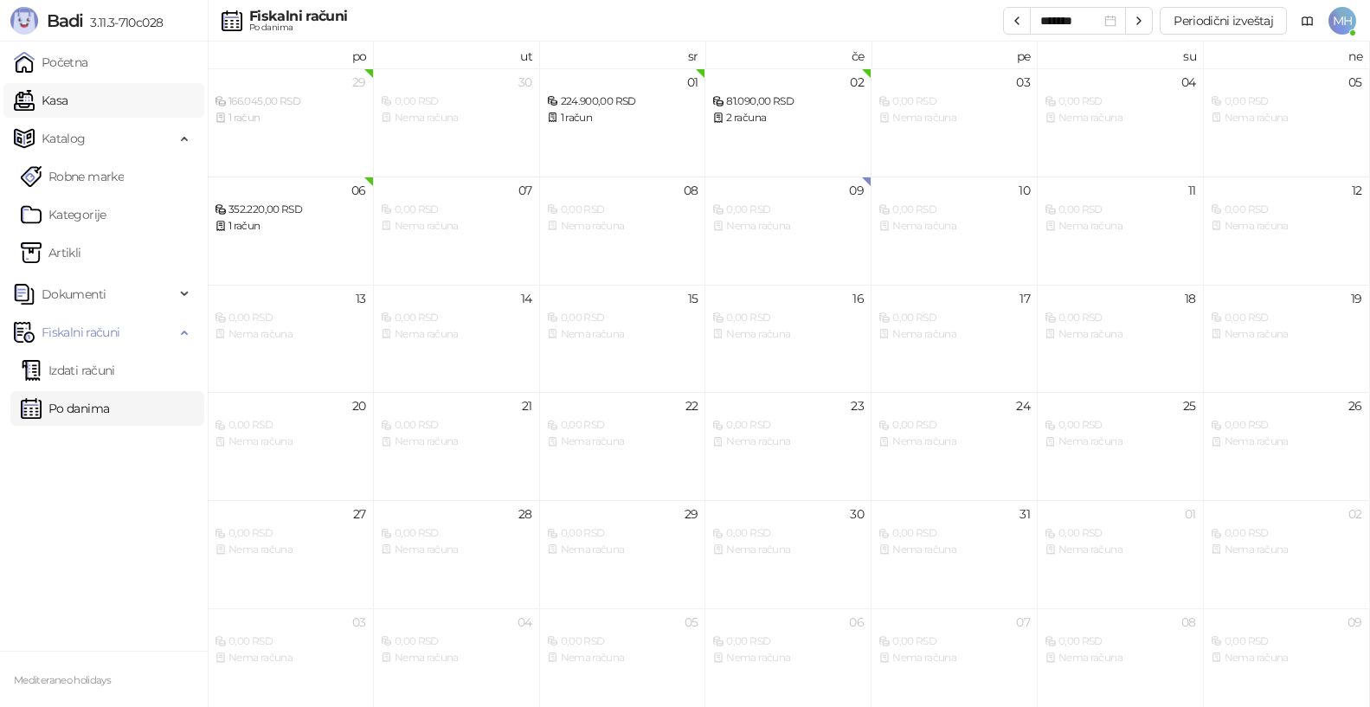
click at [61, 106] on link "Kasa" at bounding box center [41, 100] width 54 height 35
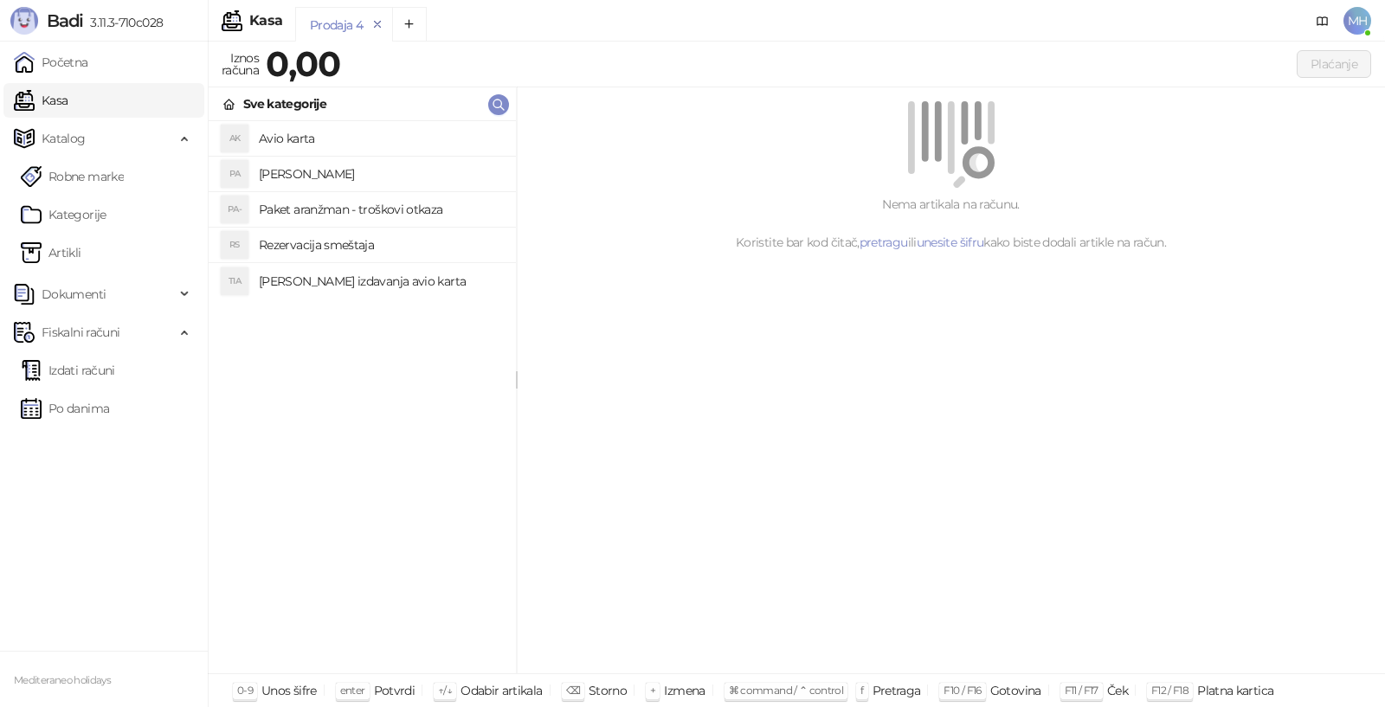
click at [375, 24] on icon "remove" at bounding box center [377, 24] width 12 height 12
click at [62, 207] on link "Kategorije" at bounding box center [64, 214] width 86 height 35
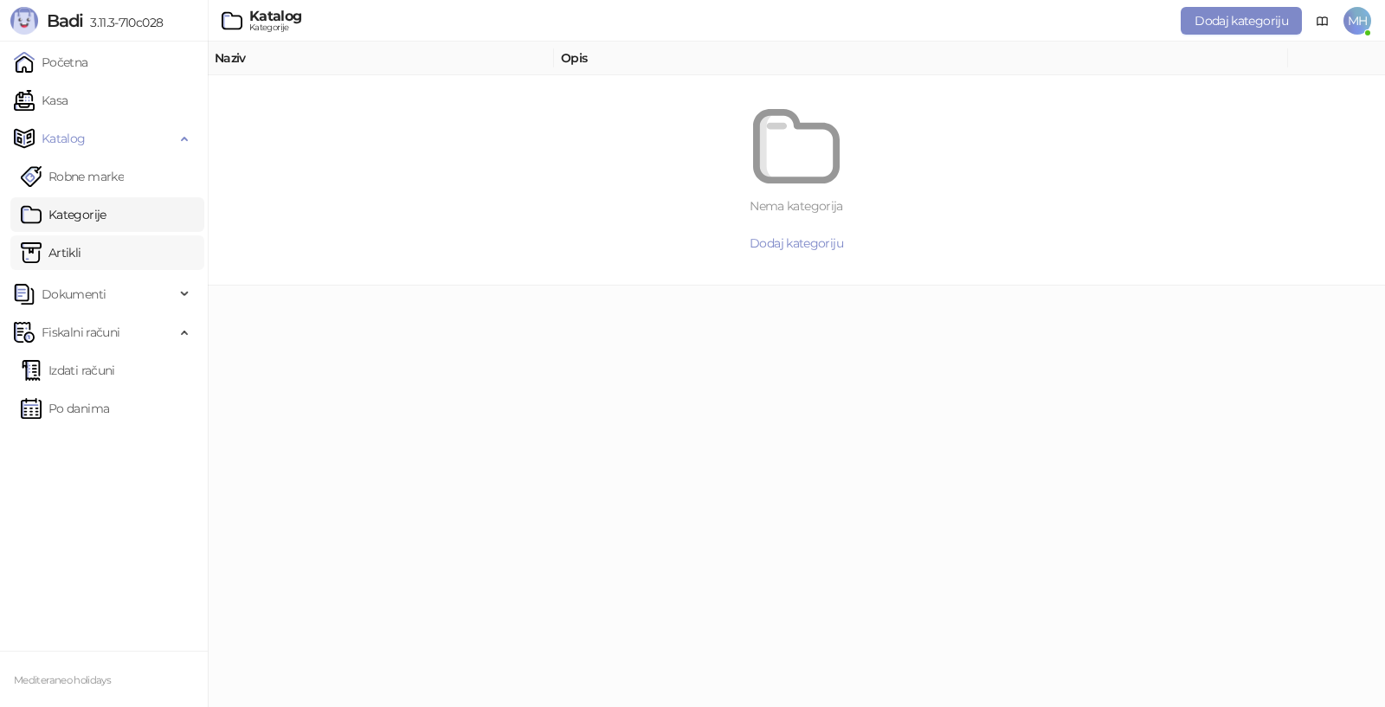
click at [64, 255] on link "Artikli" at bounding box center [51, 252] width 61 height 35
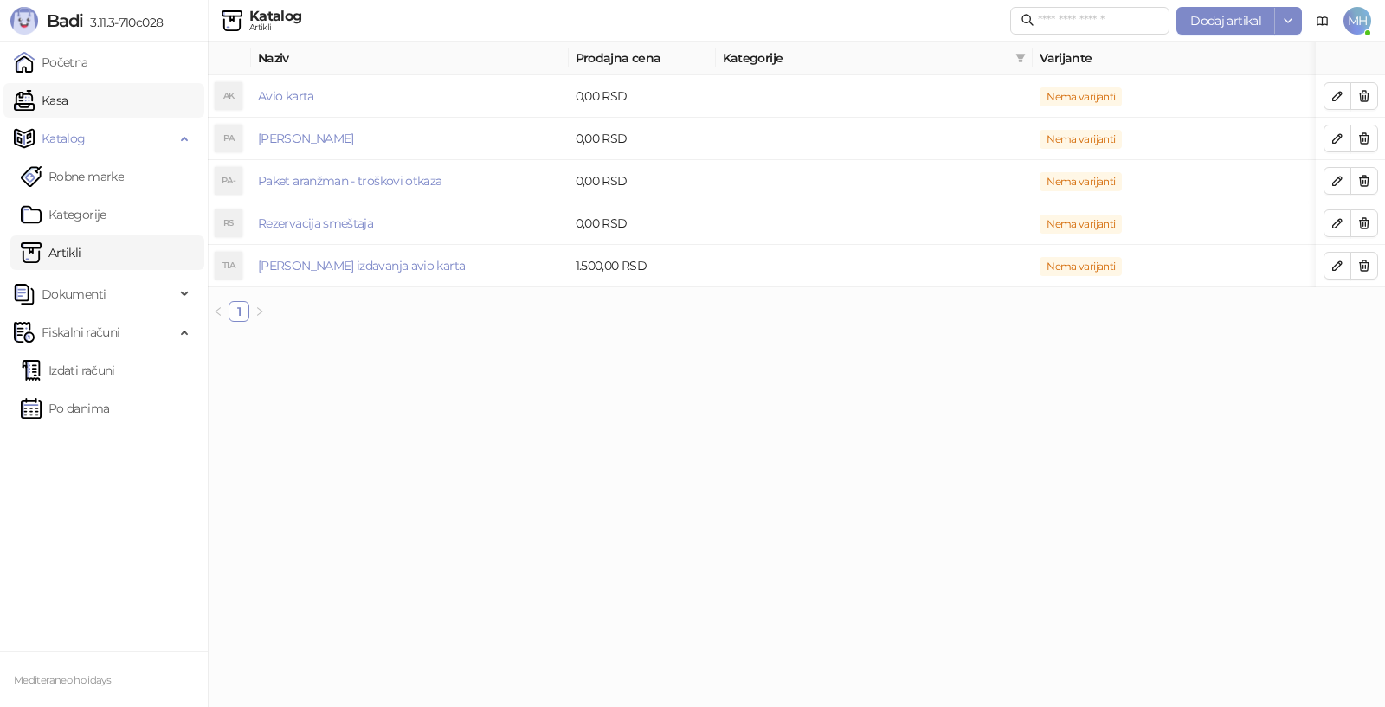
click at [53, 101] on link "Kasa" at bounding box center [41, 100] width 54 height 35
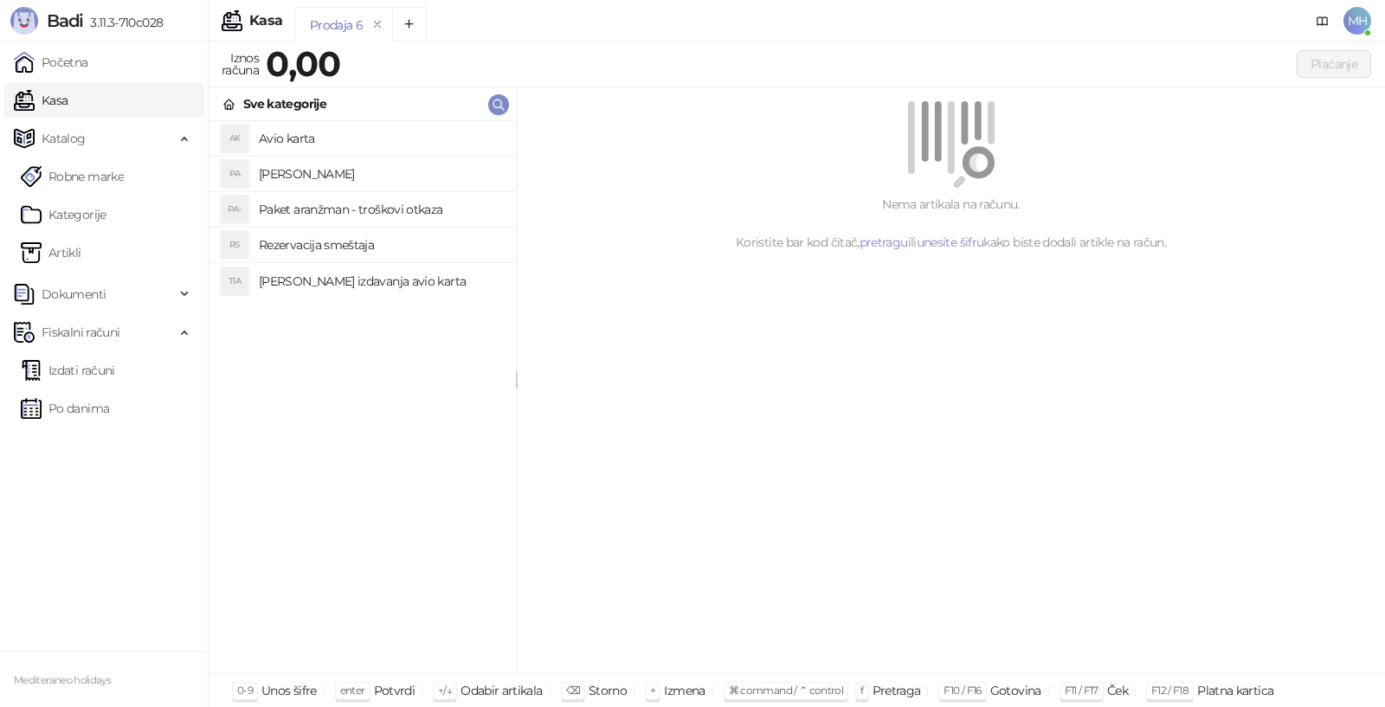
click at [255, 22] on div "Kasa" at bounding box center [265, 21] width 33 height 14
click at [409, 27] on icon "Add tab" at bounding box center [409, 23] width 13 height 13
click at [467, 21] on icon "remove" at bounding box center [473, 24] width 12 height 12
click at [1315, 16] on link at bounding box center [1323, 21] width 28 height 28
